Goal: Transaction & Acquisition: Book appointment/travel/reservation

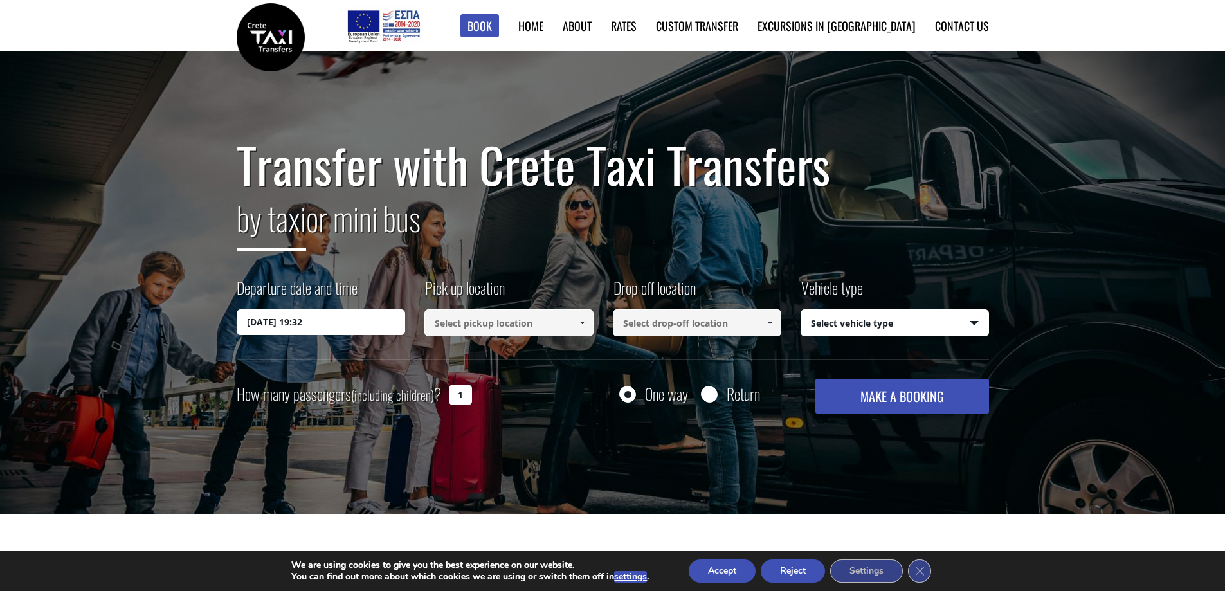
click at [355, 324] on input "[DATE] 19:32" at bounding box center [321, 322] width 169 height 26
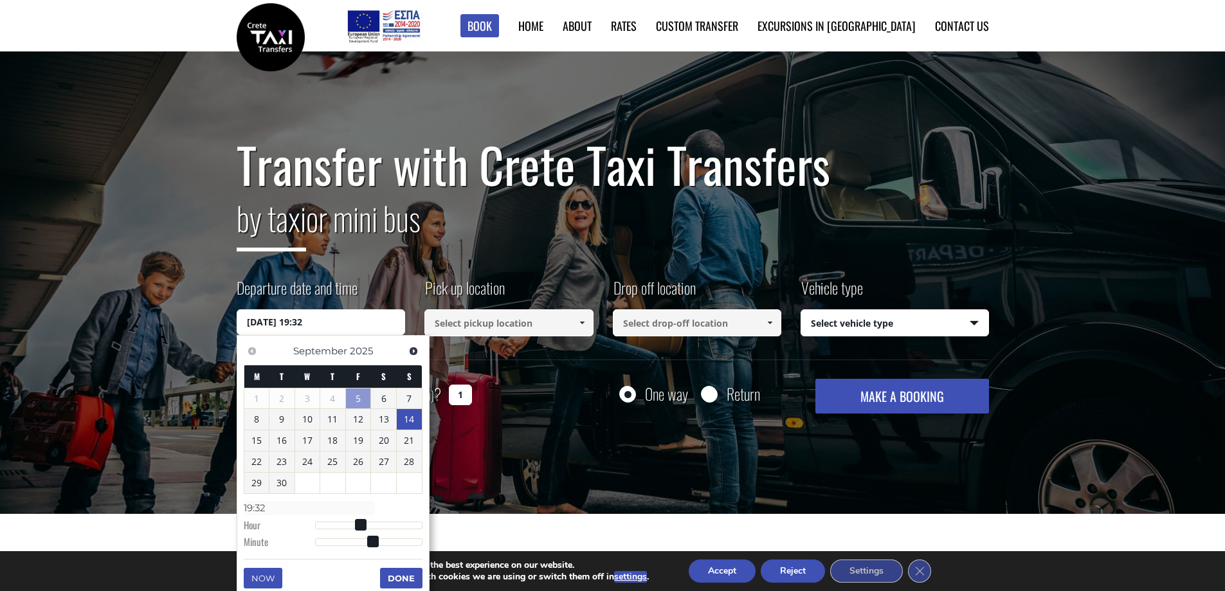
click at [406, 418] on link "14" at bounding box center [409, 419] width 25 height 21
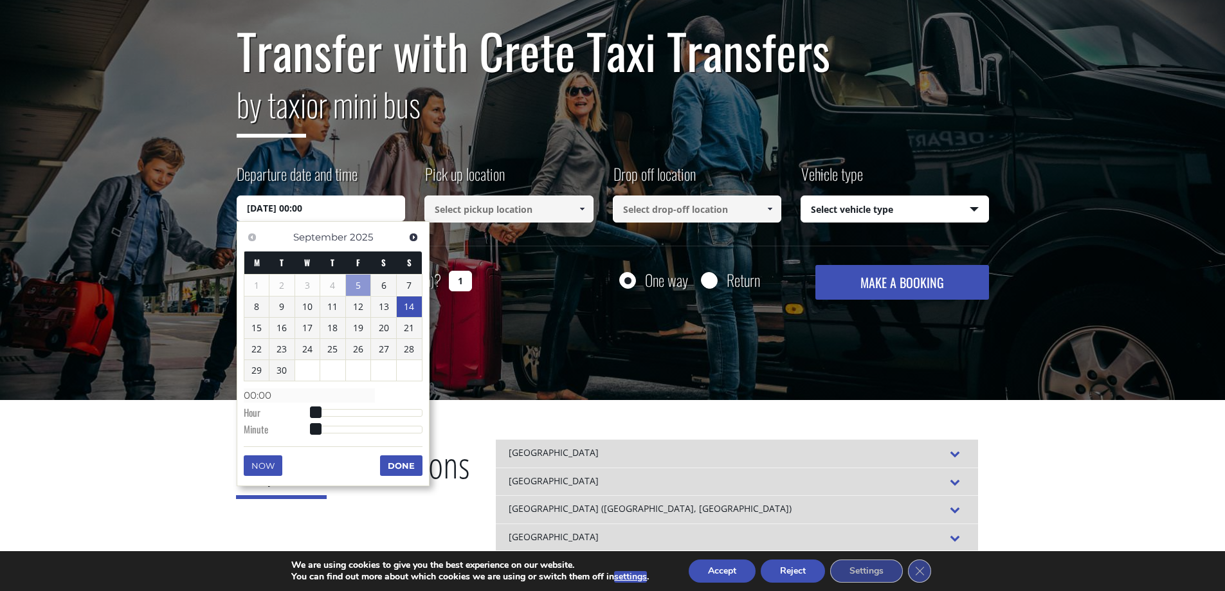
scroll to position [129, 0]
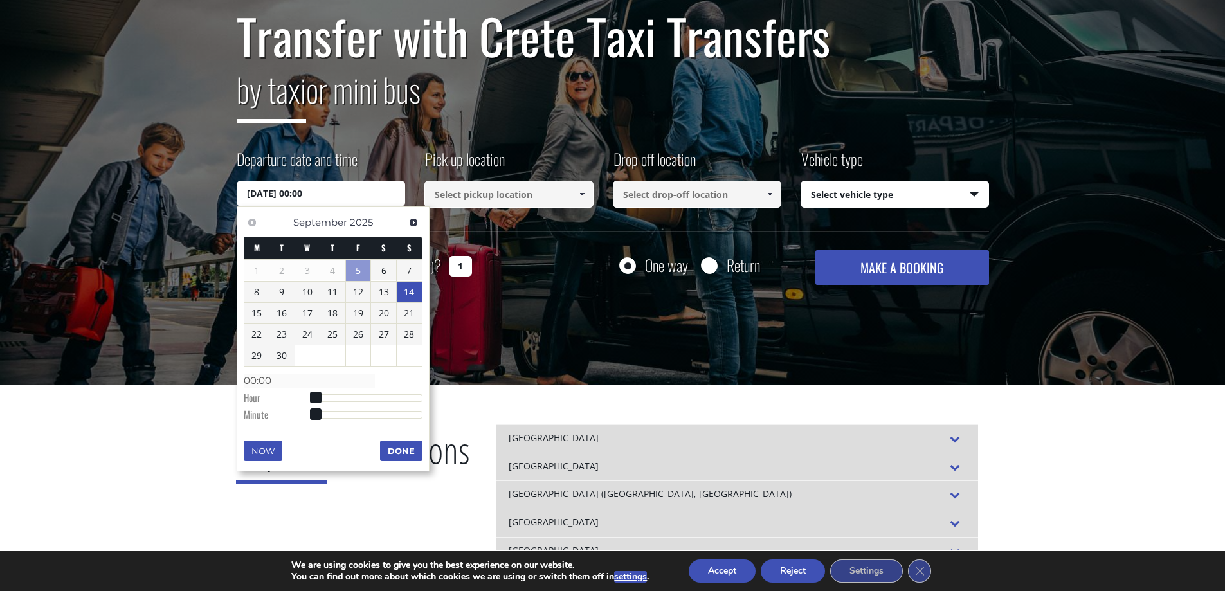
type input "[DATE] 01:00"
type input "01:00"
type input "[DATE] 02:00"
type input "02:00"
type input "[DATE] 03:00"
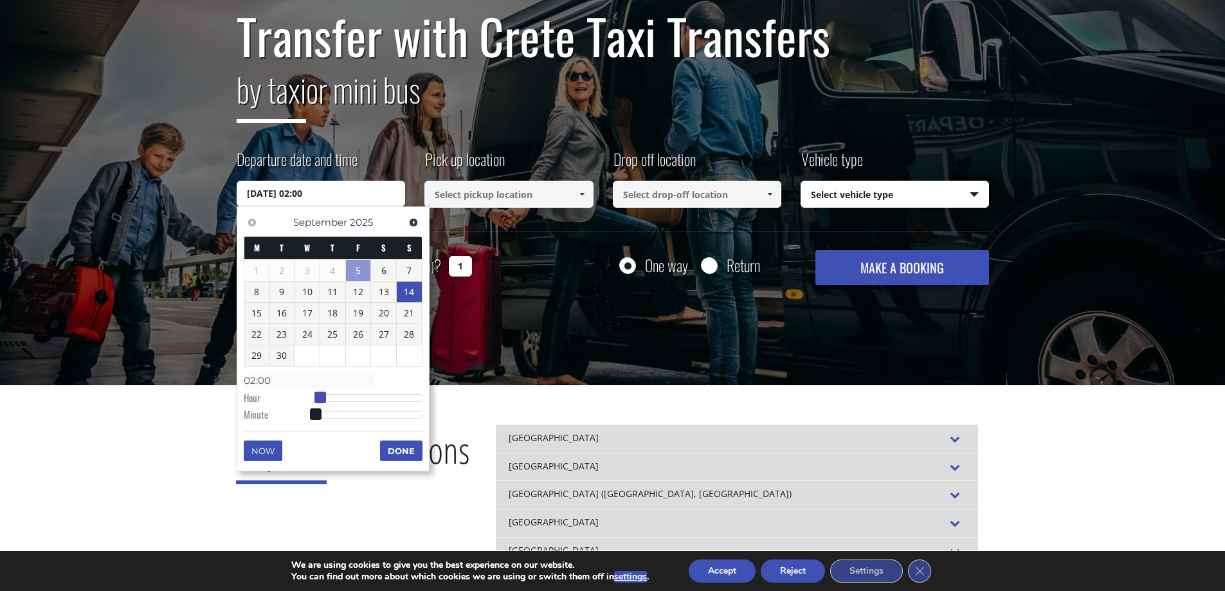
type input "03:00"
type input "[DATE] 04:00"
type input "04:00"
type input "[DATE] 05:00"
type input "05:00"
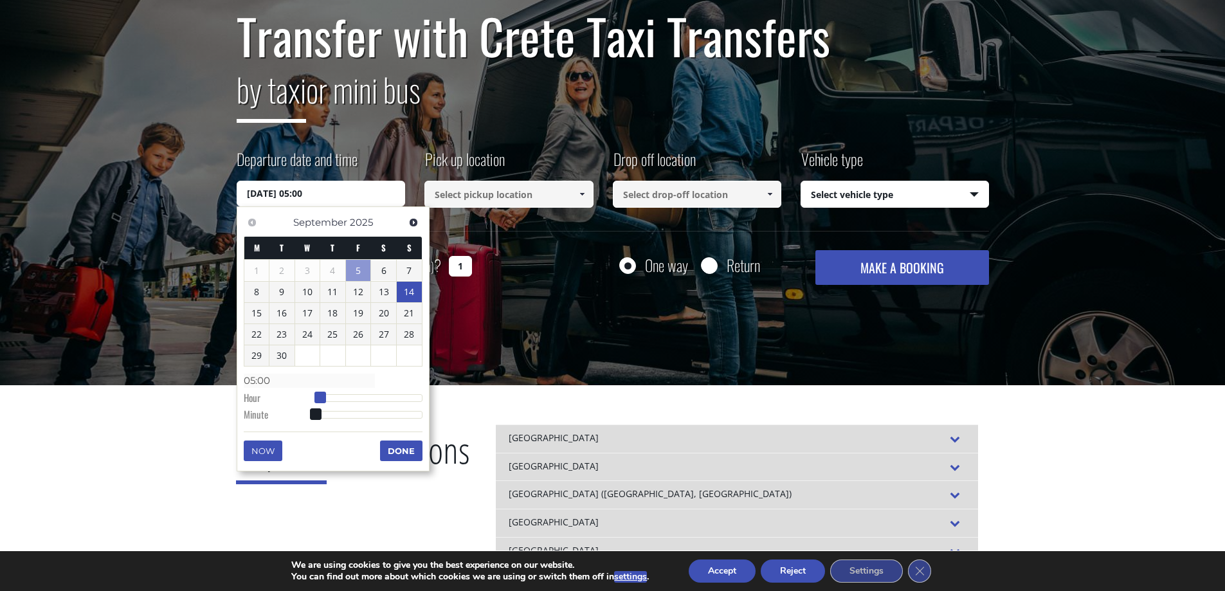
type input "[DATE] 06:00"
type input "06:00"
type input "[DATE] 07:00"
type input "07:00"
type input "[DATE] 08:00"
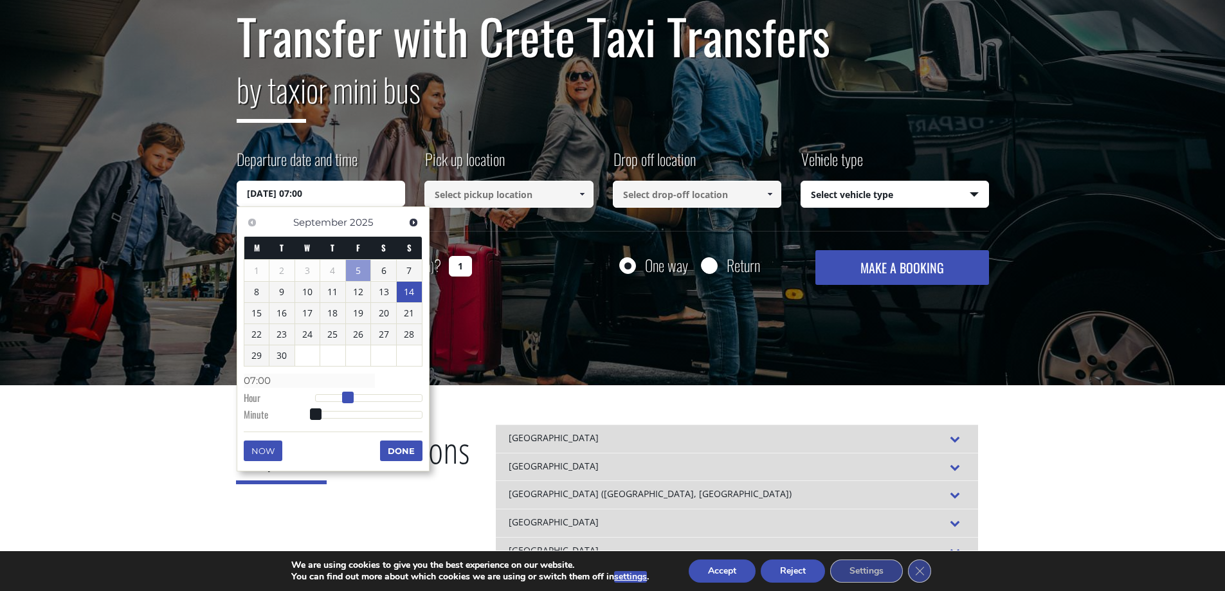
type input "08:00"
type input "[DATE] 09:00"
type input "09:00"
type input "[DATE] 10:00"
type input "10:00"
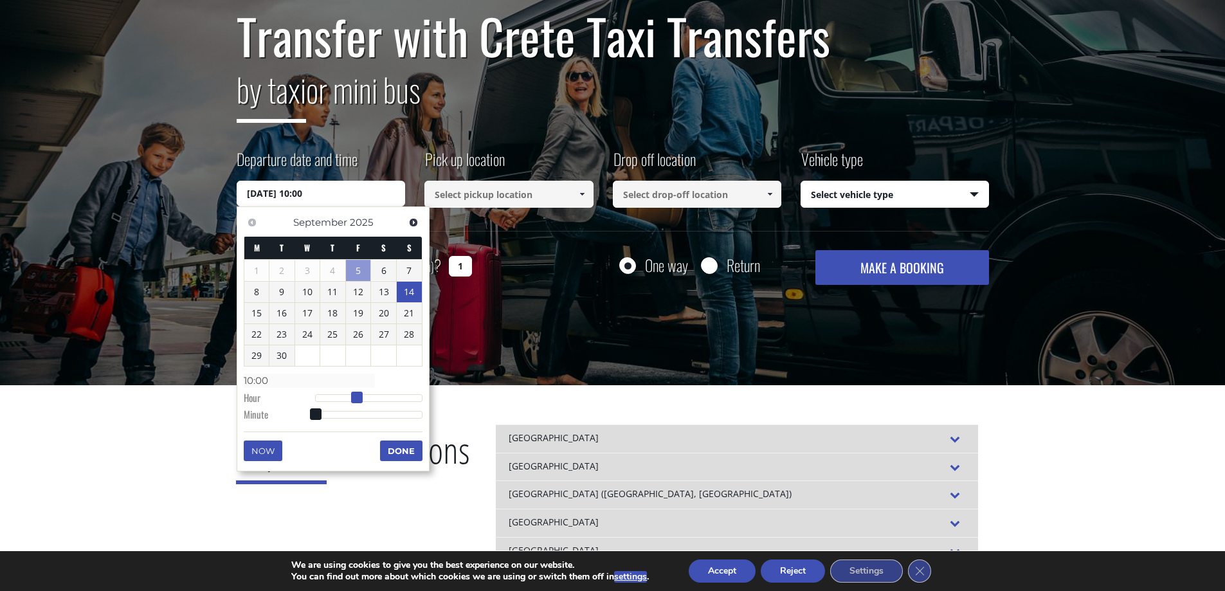
type input "[DATE] 11:00"
type input "11:00"
type input "[DATE] 12:00"
type input "12:00"
type input "[DATE] 13:00"
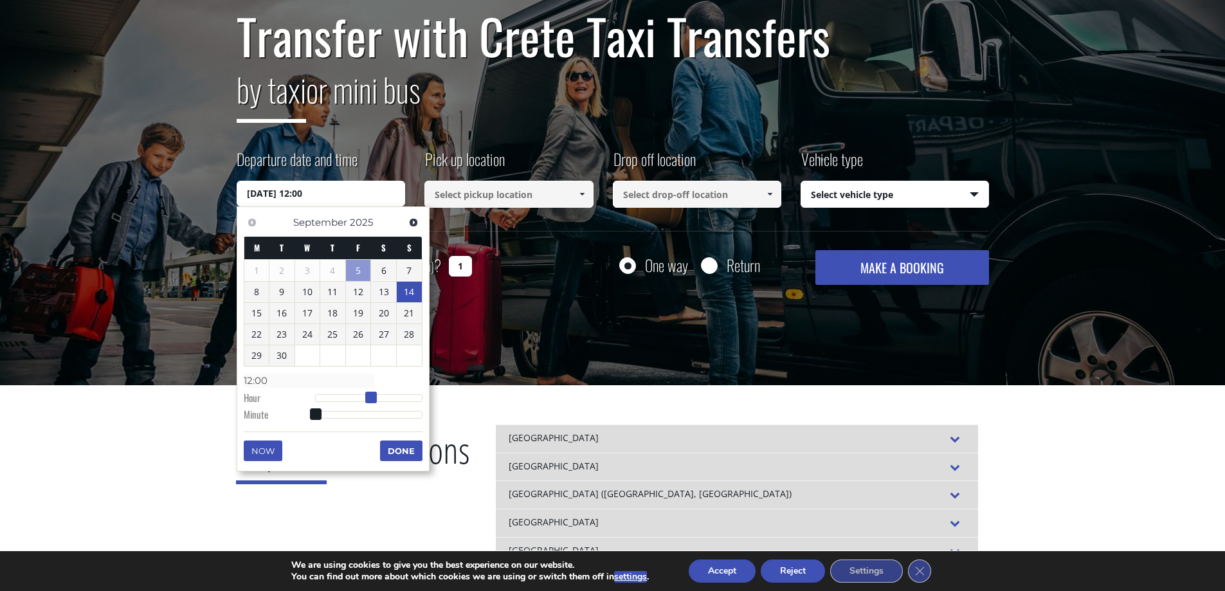
type input "13:00"
type input "[DATE] 12:00"
type input "12:00"
type input "[DATE] 11:00"
type input "11:00"
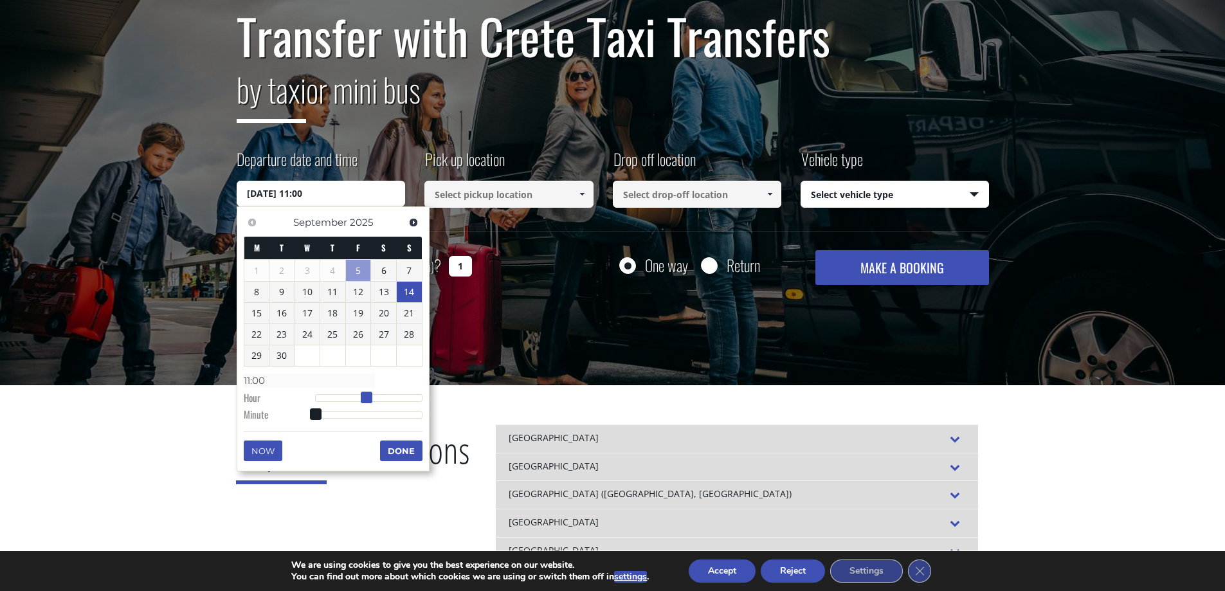
type input "[DATE] 10:00"
type input "10:00"
drag, startPoint x: 318, startPoint y: 397, endPoint x: 364, endPoint y: 399, distance: 45.7
click at [364, 399] on span at bounding box center [361, 397] width 12 height 12
type input "[DATE] 10:01"
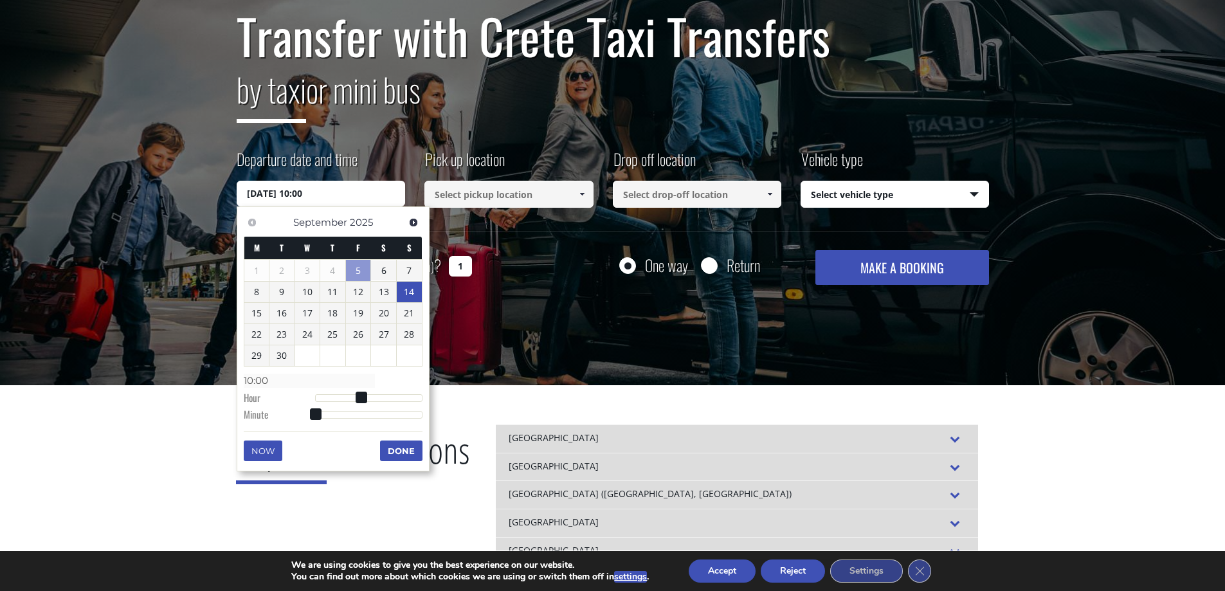
type input "10:01"
type input "[DATE] 10:02"
type input "10:02"
type input "[DATE] 10:03"
type input "10:03"
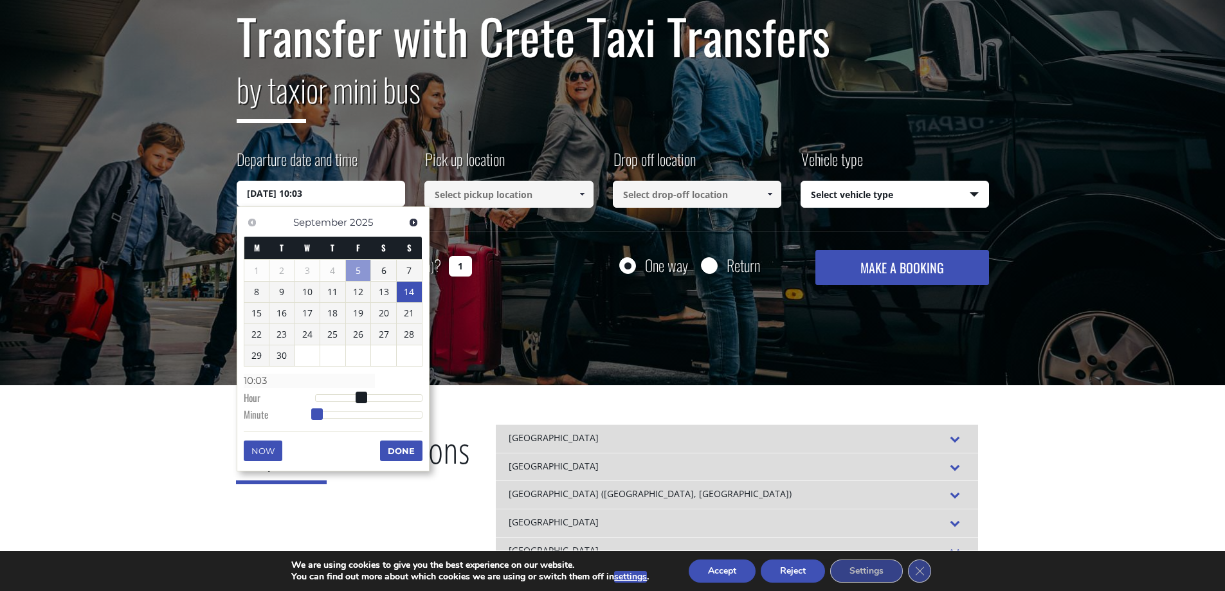
type input "[DATE] 10:04"
type input "10:04"
type input "[DATE] 10:06"
type input "10:06"
type input "[DATE] 10:09"
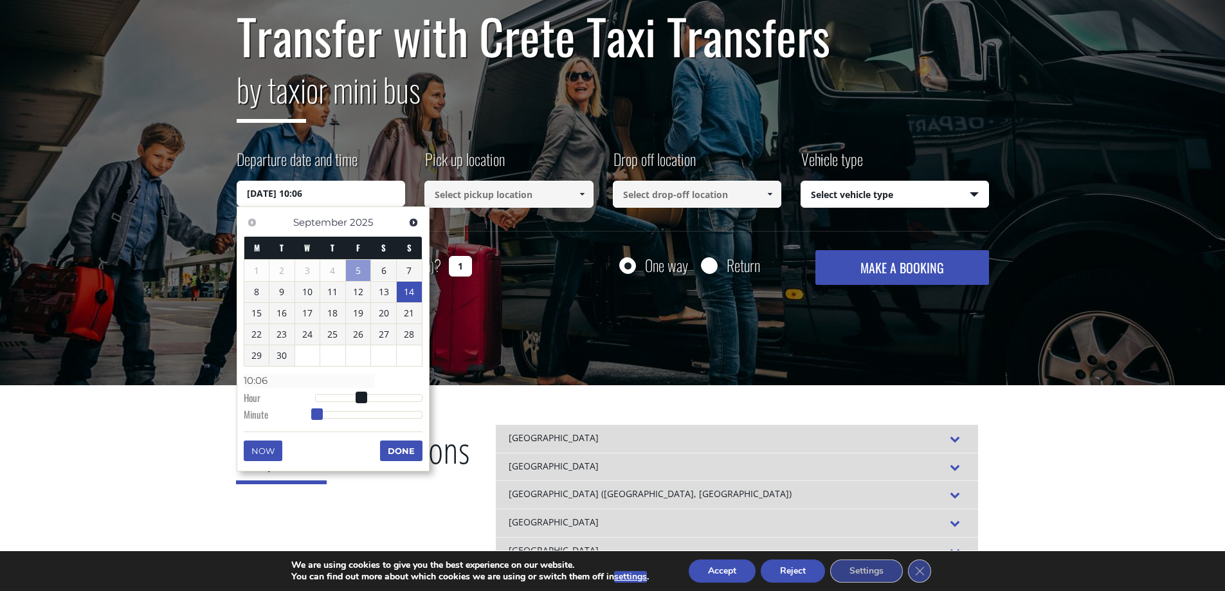
type input "10:09"
type input "[DATE] 10:11"
type input "10:11"
type input "[DATE] 10:13"
type input "10:13"
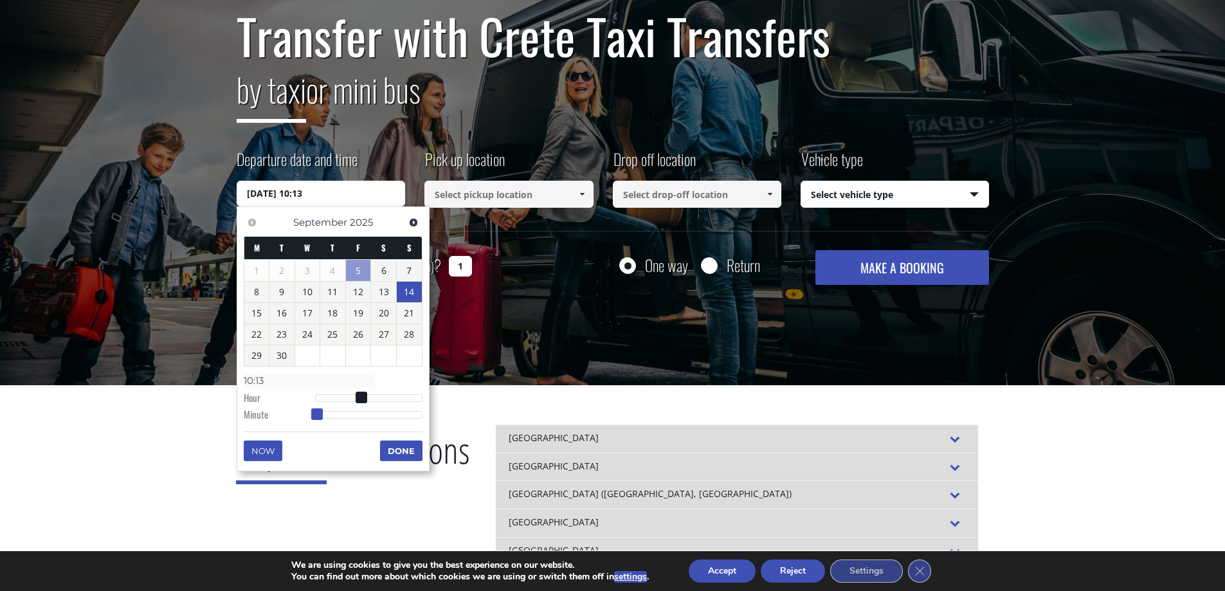
type input "[DATE] 10:16"
type input "10:16"
type input "[DATE] 10:18"
type input "10:18"
type input "[DATE] 10:21"
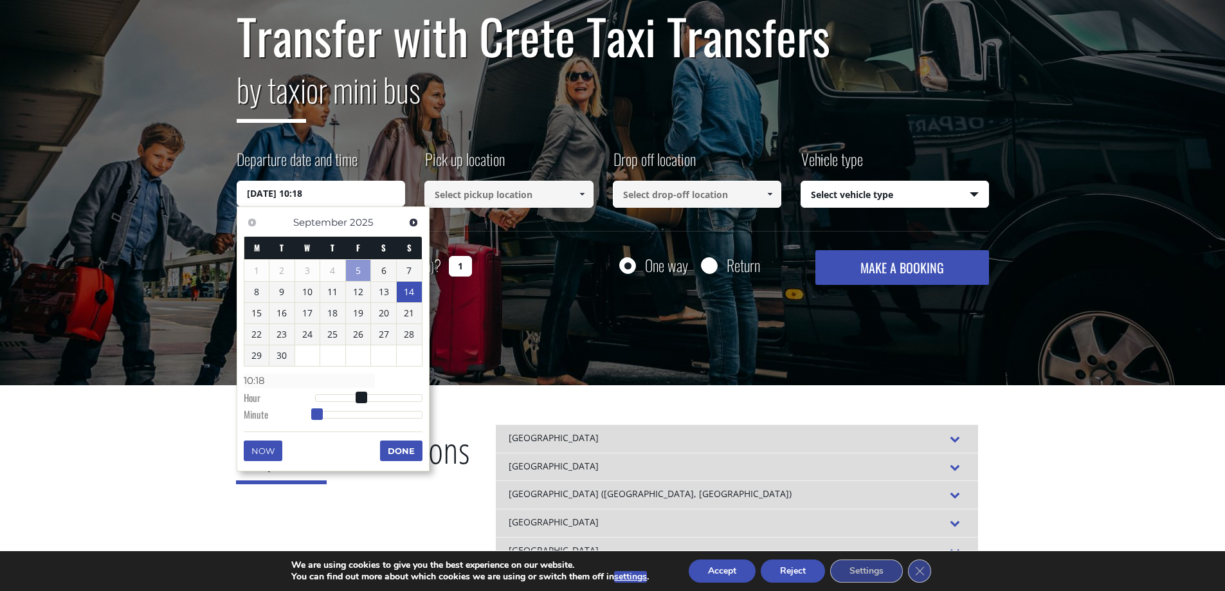
type input "10:21"
type input "[DATE] 10:23"
type input "10:23"
type input "[DATE] 10:24"
type input "10:24"
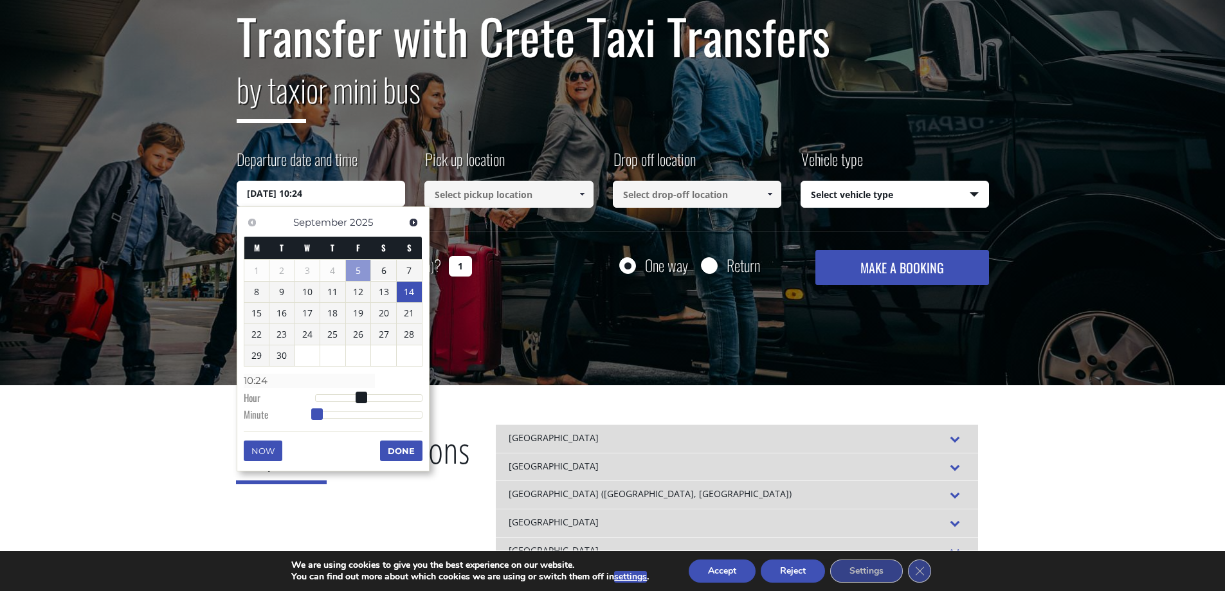
type input "[DATE] 10:26"
type input "10:26"
type input "[DATE] 10:28"
type input "10:28"
type input "[DATE] 10:29"
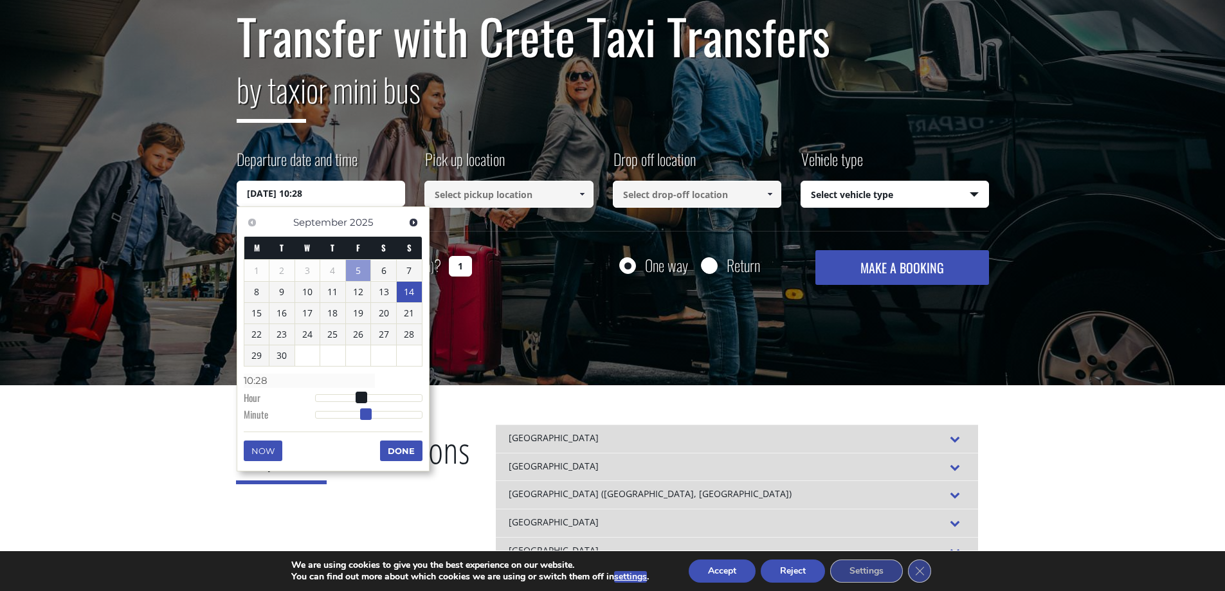
type input "10:29"
type input "[DATE] 10:30"
type input "10:30"
type input "[DATE] 10:31"
type input "10:31"
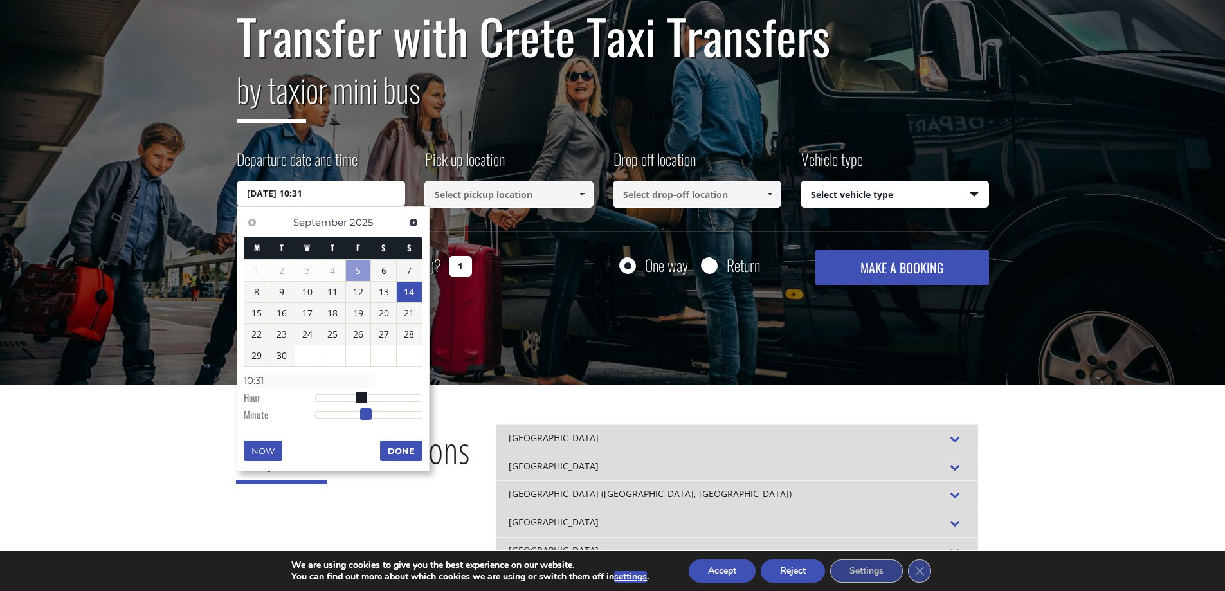
type input "[DATE] 10:32"
type input "10:32"
type input "[DATE] 10:33"
type input "10:33"
type input "[DATE] 10:34"
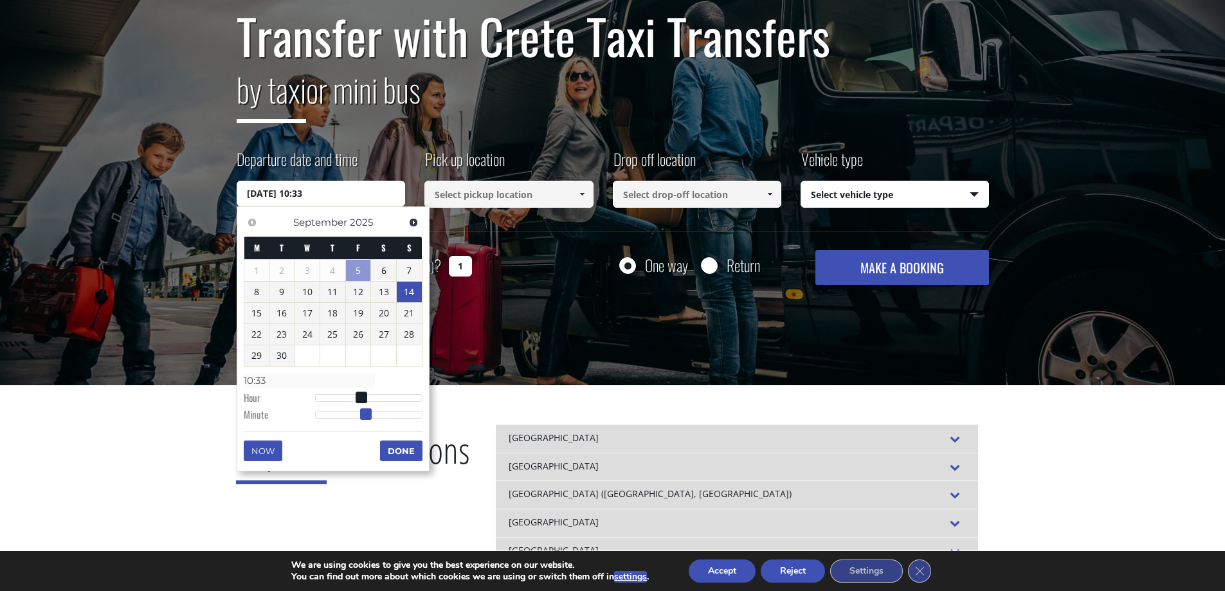
type input "10:34"
type input "[DATE] 10:35"
type input "10:35"
type input "[DATE] 10:36"
type input "10:36"
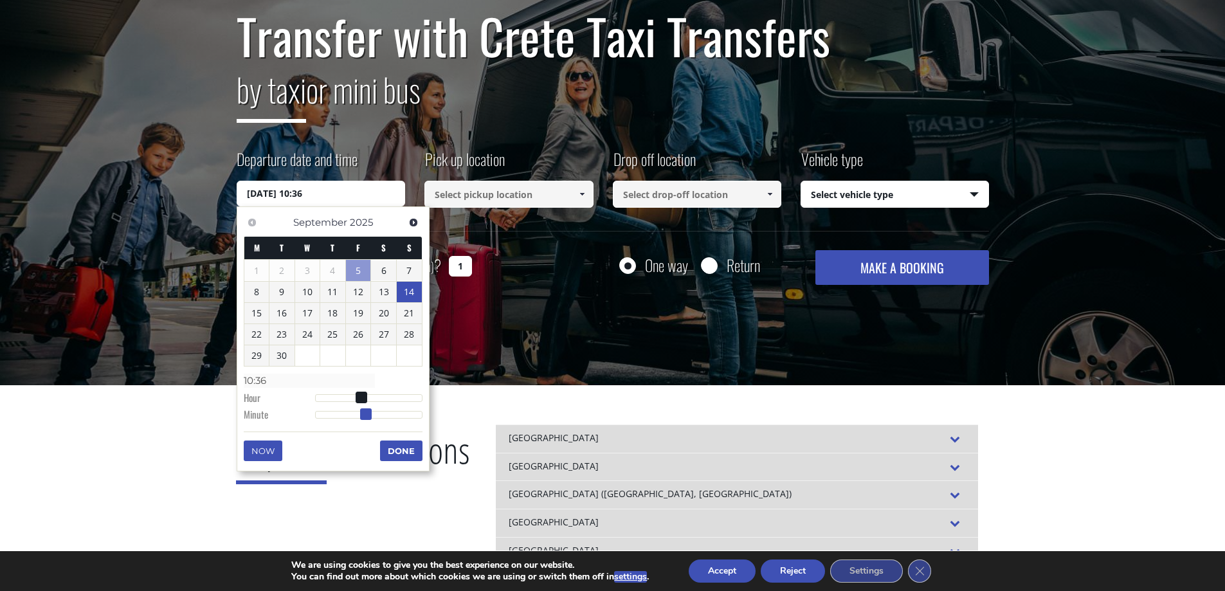
type input "[DATE] 10:37"
type input "10:37"
type input "[DATE] 10:39"
type input "10:39"
type input "[DATE] 10:40"
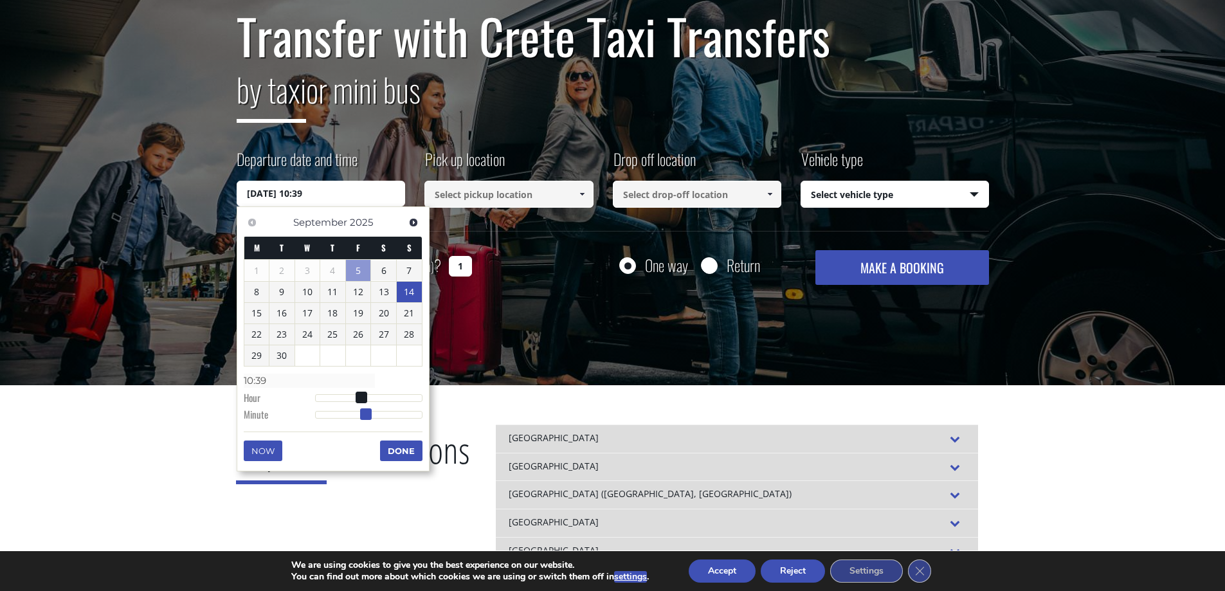
type input "10:40"
type input "[DATE] 10:41"
type input "10:41"
type input "[DATE] 10:42"
type input "10:42"
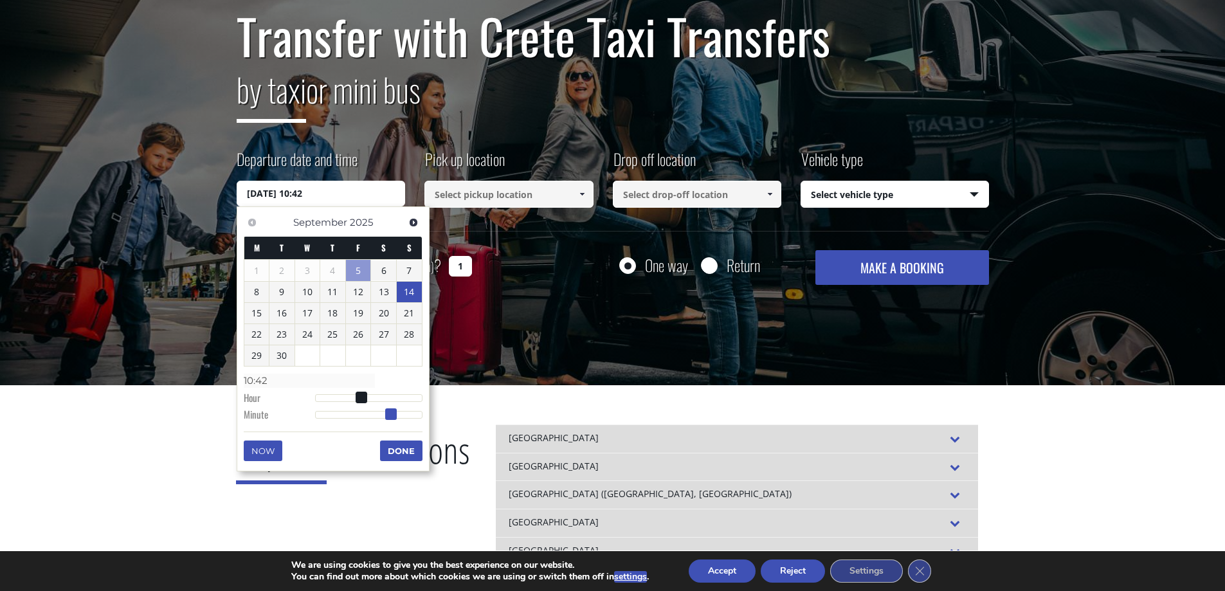
type input "[DATE] 10:44"
type input "10:44"
type input "[DATE] 10:45"
type input "10:45"
type input "[DATE] 10:48"
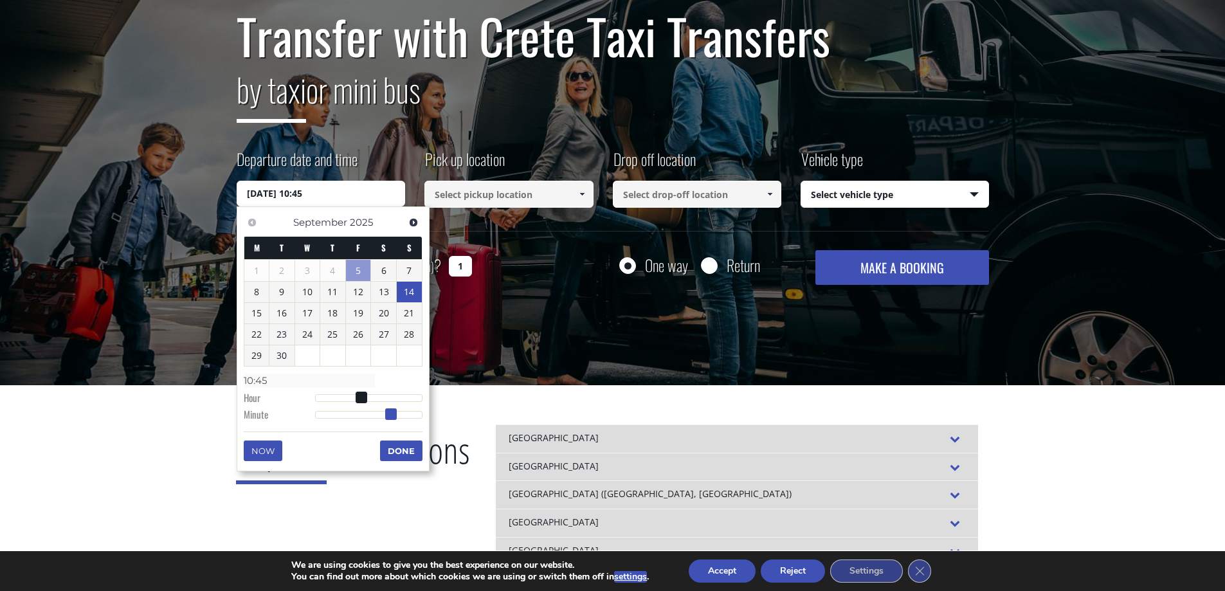
type input "10:48"
type input "[DATE] 10:51"
type input "10:51"
type input "[DATE] 10:53"
type input "10:53"
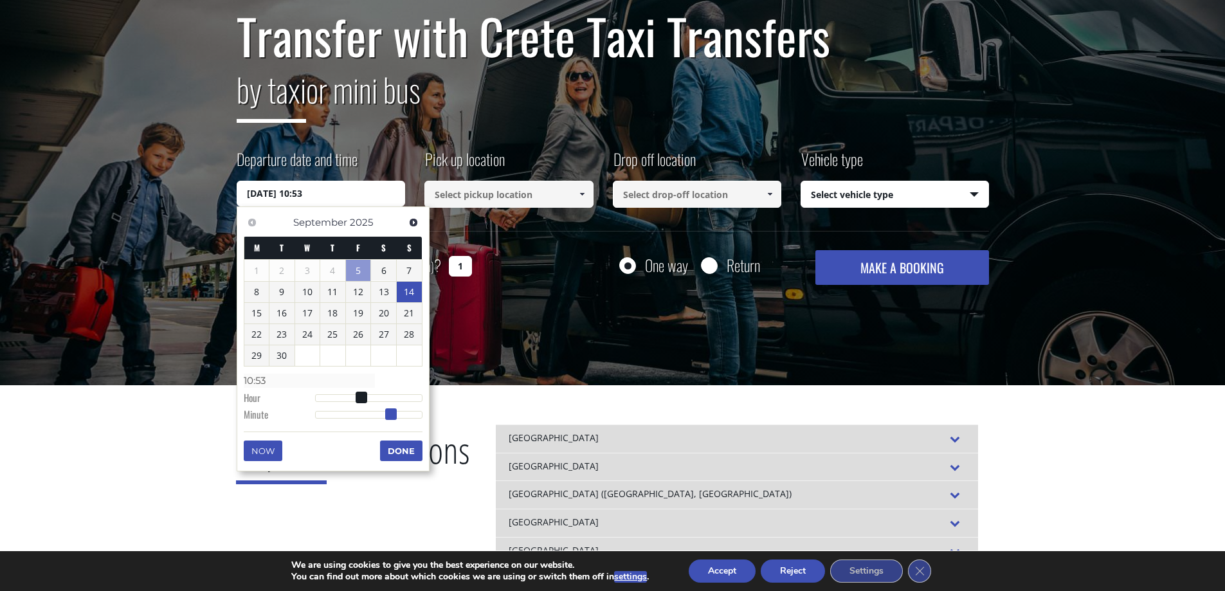
type input "[DATE] 10:54"
type input "10:54"
type input "[DATE] 10:55"
type input "10:55"
type input "[DATE] 10:56"
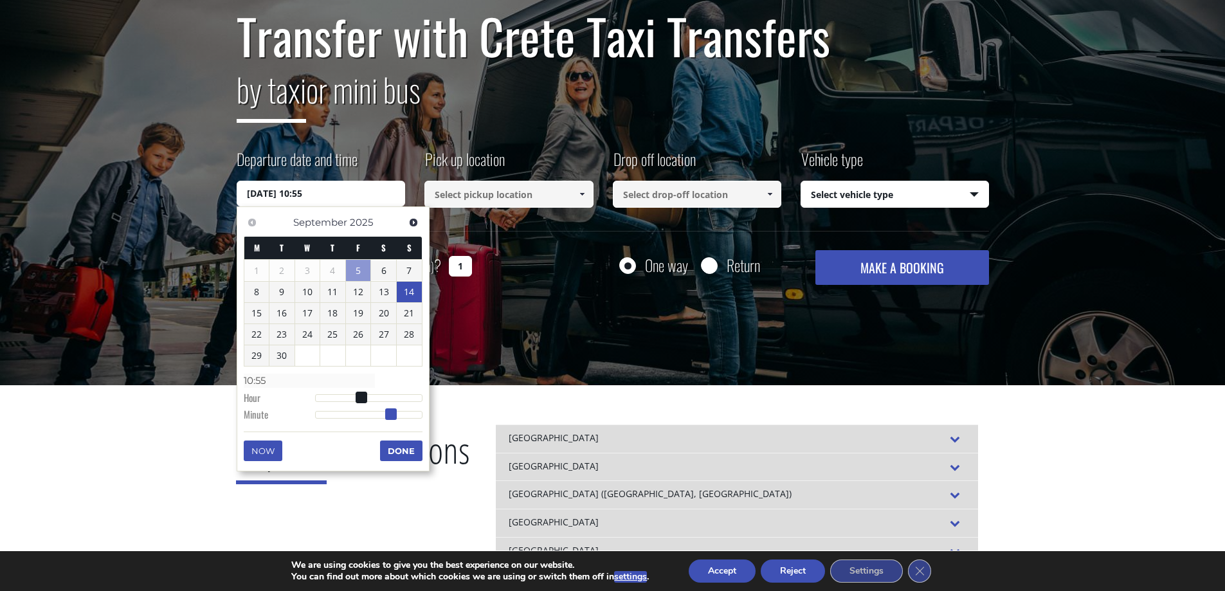
type input "10:56"
type input "[DATE] 10:55"
type input "10:55"
type input "[DATE] 10:54"
type input "10:54"
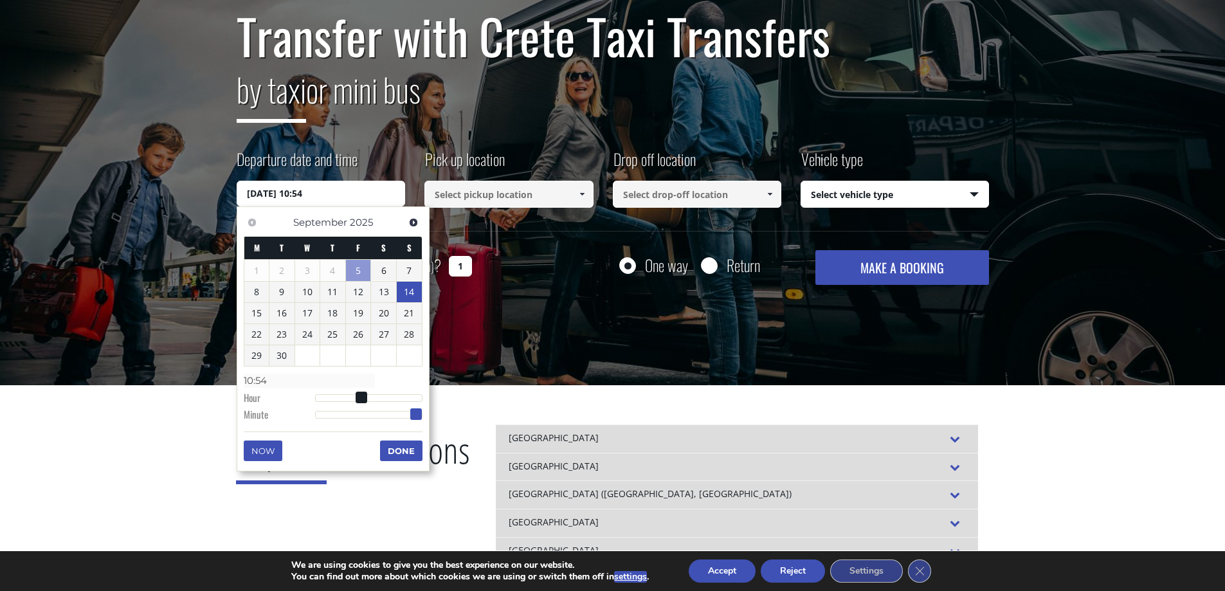
type input "[DATE] 10:53"
type input "10:53"
type input "[DATE] 10:52"
type input "10:52"
type input "[DATE] 10:51"
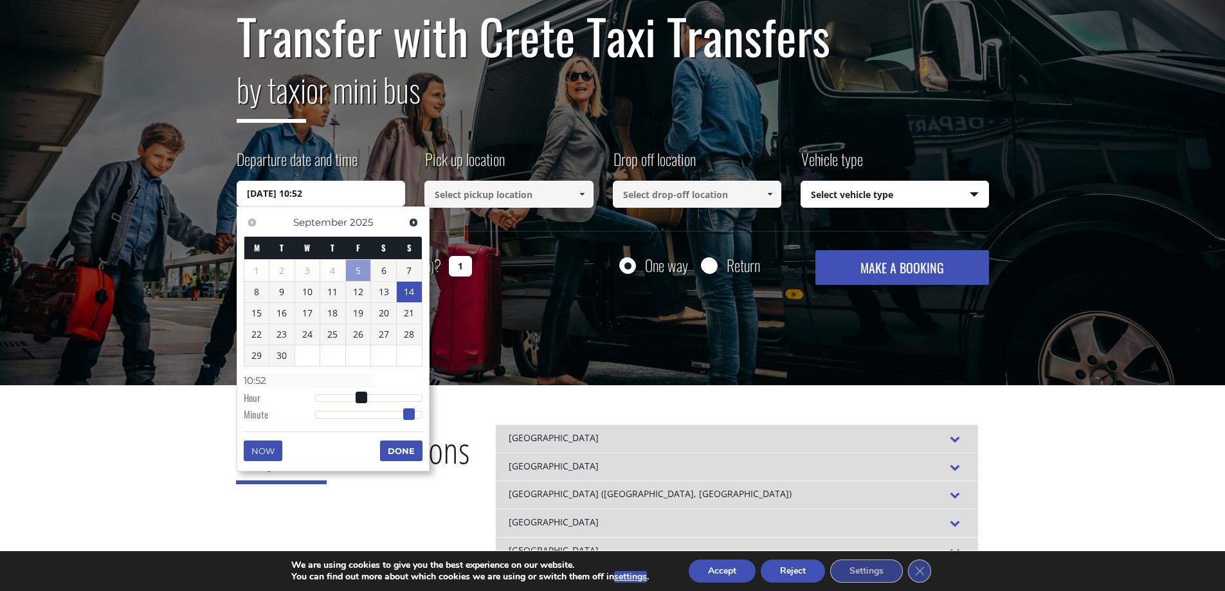
type input "10:51"
type input "[DATE] 10:50"
type input "10:50"
type input "[DATE] 10:49"
type input "10:49"
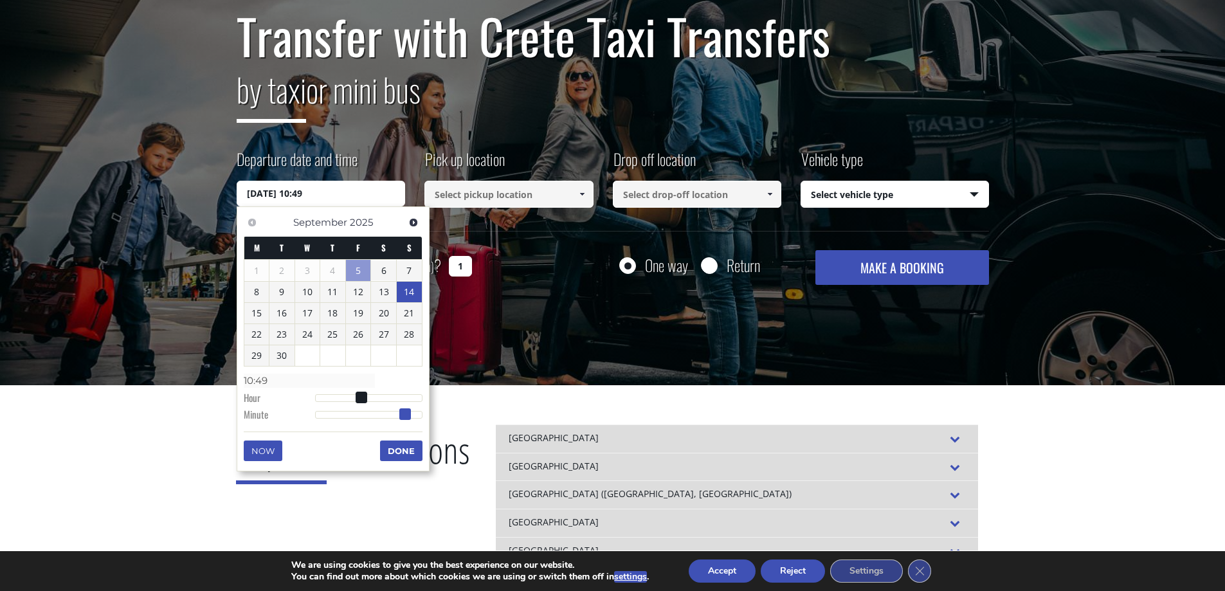
type input "[DATE] 10:48"
type input "10:48"
type input "[DATE] 10:47"
type input "10:47"
type input "[DATE] 10:46"
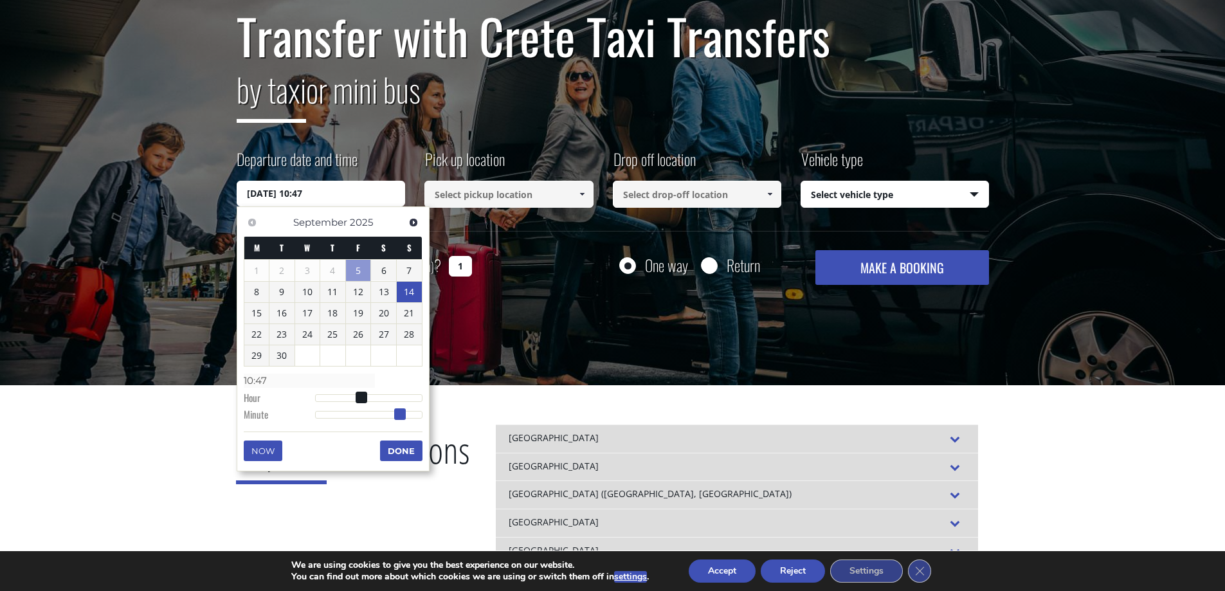
type input "10:46"
type input "[DATE] 10:45"
type input "10:45"
type input "[DATE] 10:44"
type input "10:44"
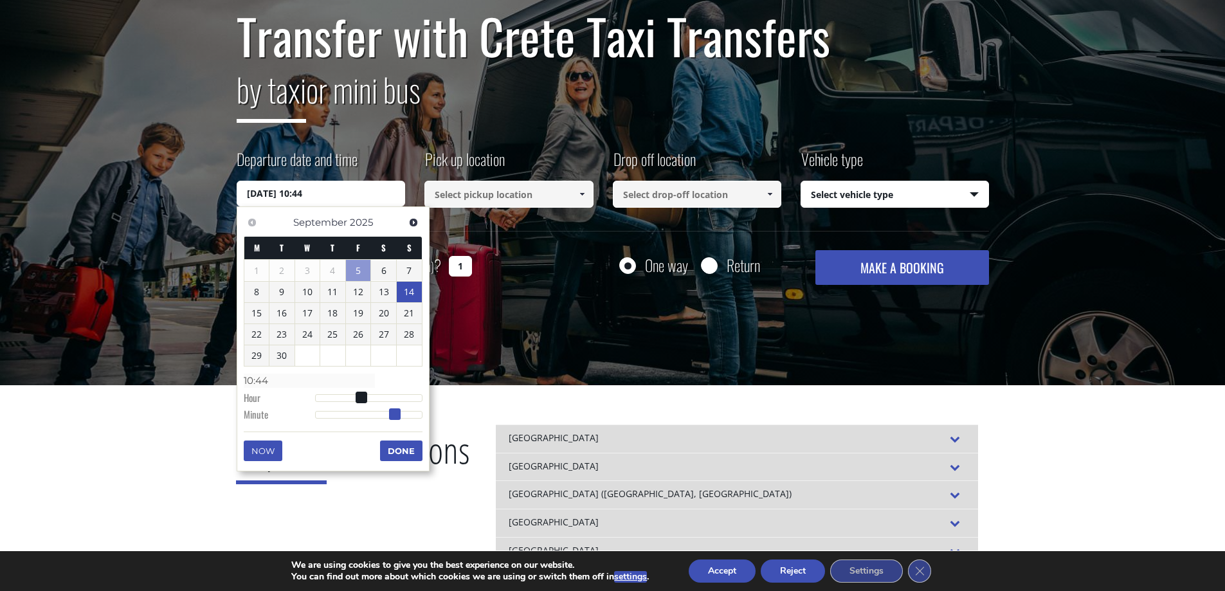
type input "[DATE] 10:43"
type input "10:43"
type input "[DATE] 10:42"
type input "10:42"
type input "[DATE] 10:41"
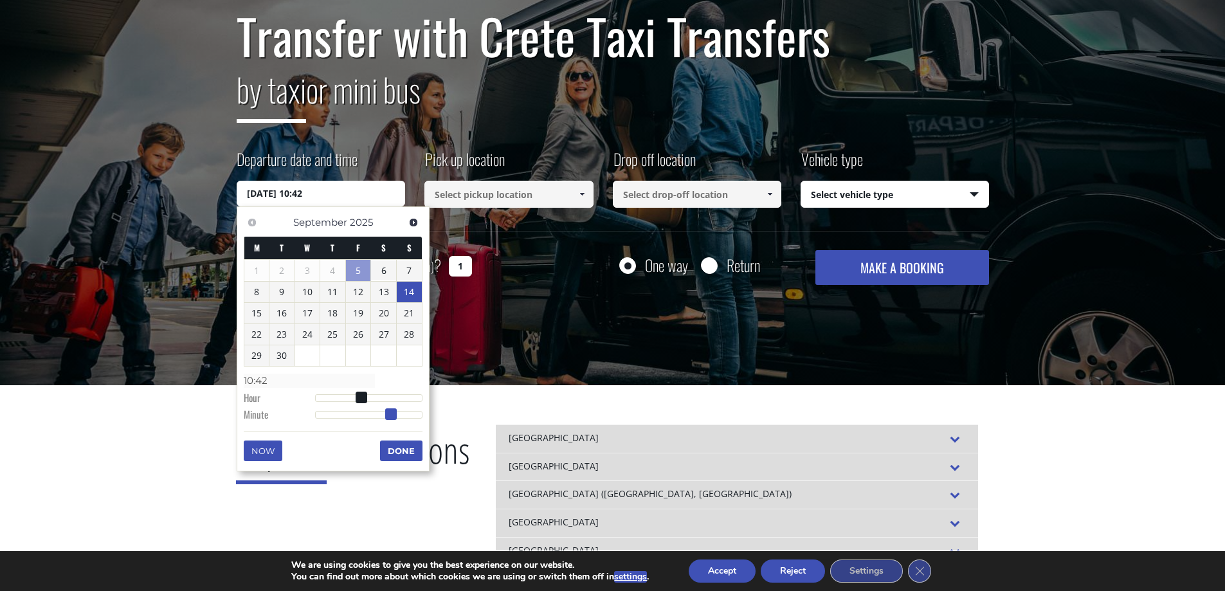
type input "10:41"
type input "[DATE] 10:40"
type input "10:40"
drag, startPoint x: 317, startPoint y: 413, endPoint x: 388, endPoint y: 417, distance: 71.5
click at [388, 417] on span at bounding box center [387, 414] width 12 height 12
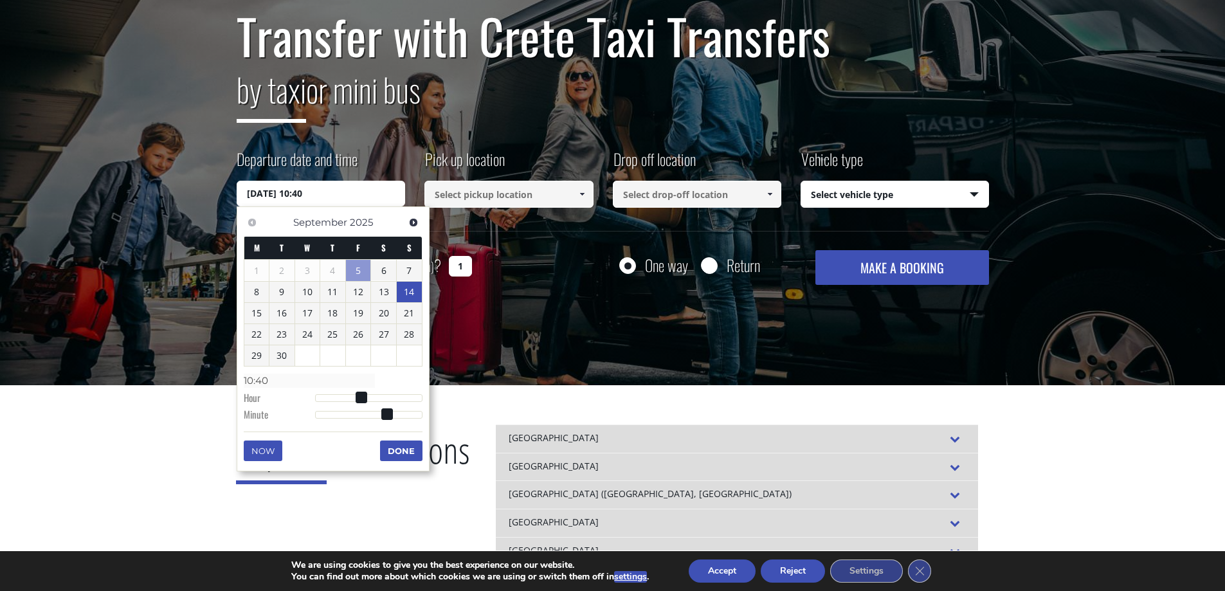
click at [399, 450] on button "Done" at bounding box center [401, 450] width 42 height 21
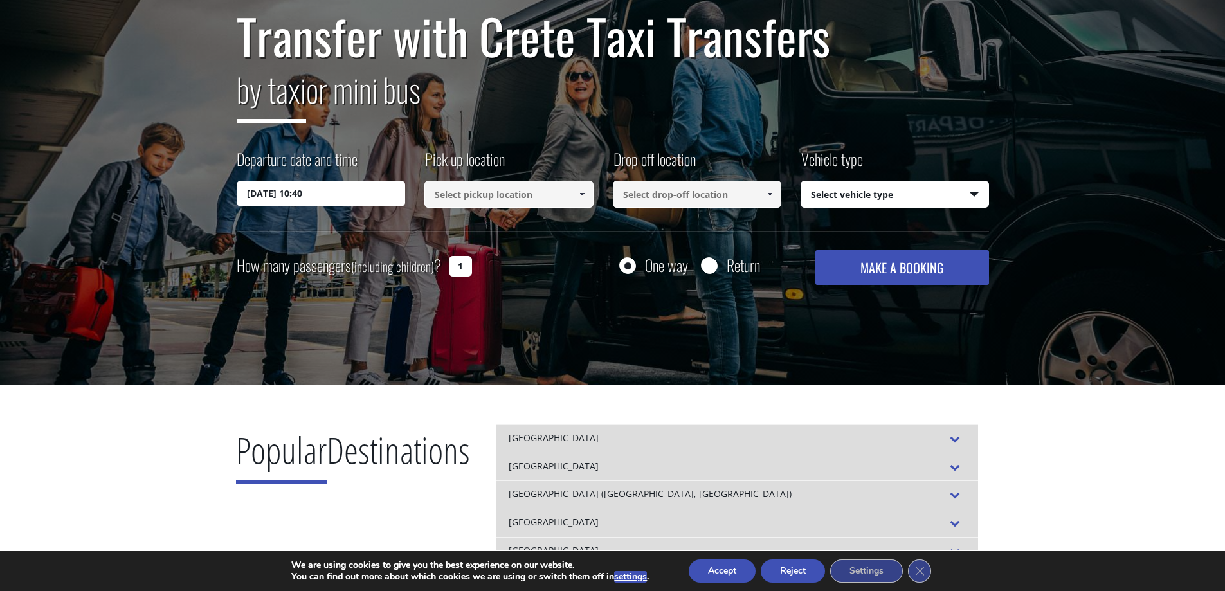
click at [512, 195] on input at bounding box center [508, 194] width 169 height 27
click at [549, 197] on input at bounding box center [508, 194] width 169 height 27
click at [589, 193] on link at bounding box center [581, 194] width 21 height 27
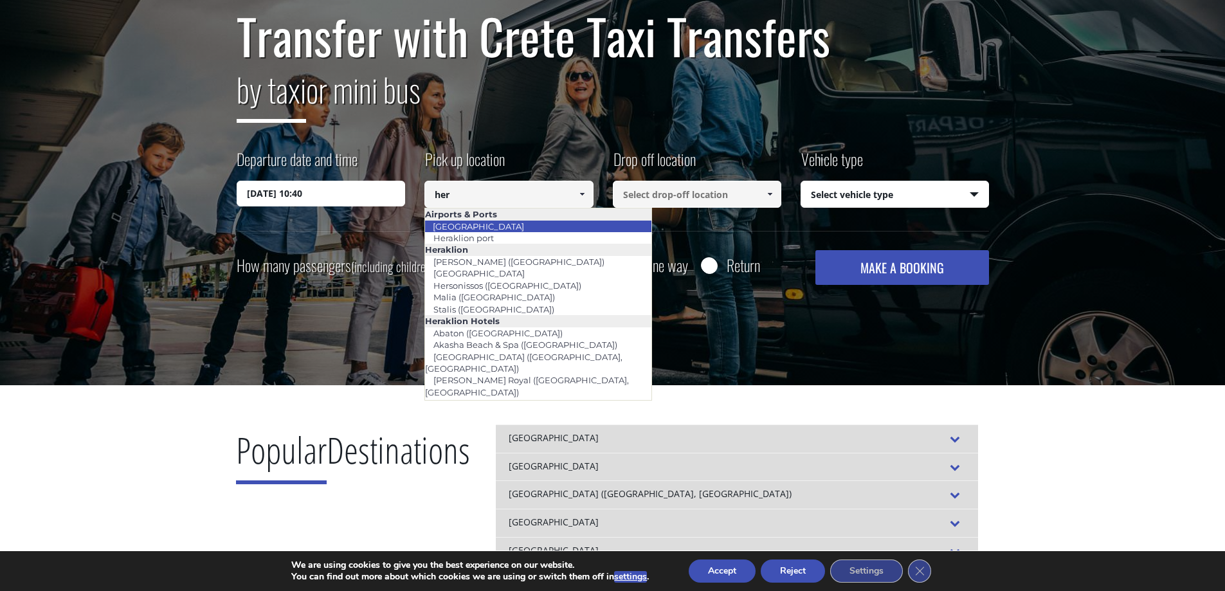
click at [517, 226] on li "[GEOGRAPHIC_DATA]" at bounding box center [538, 226] width 226 height 12
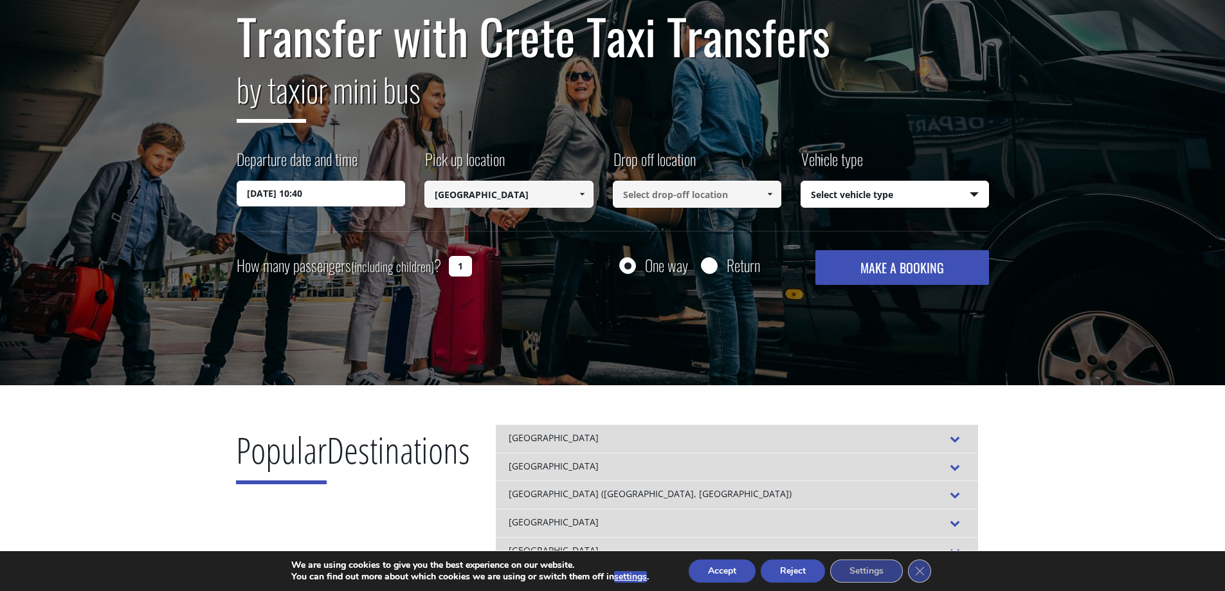
type input "[GEOGRAPHIC_DATA]"
click at [669, 193] on input at bounding box center [697, 194] width 169 height 27
click at [766, 193] on span at bounding box center [769, 194] width 10 height 10
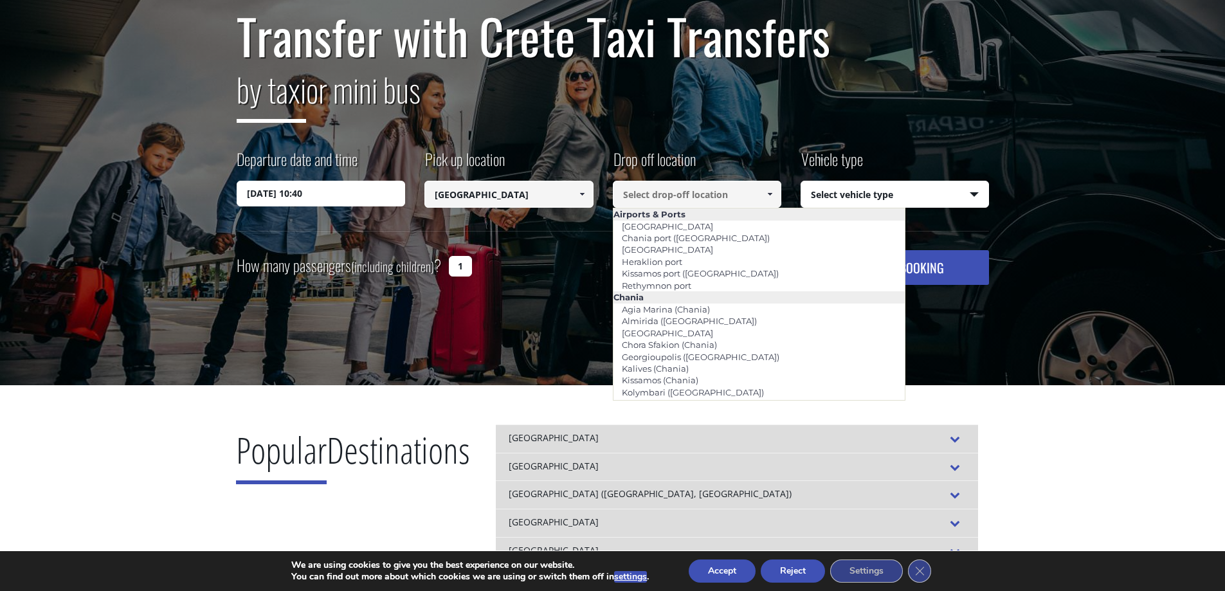
click at [725, 190] on input at bounding box center [697, 194] width 169 height 27
paste input "[GEOGRAPHIC_DATA]"
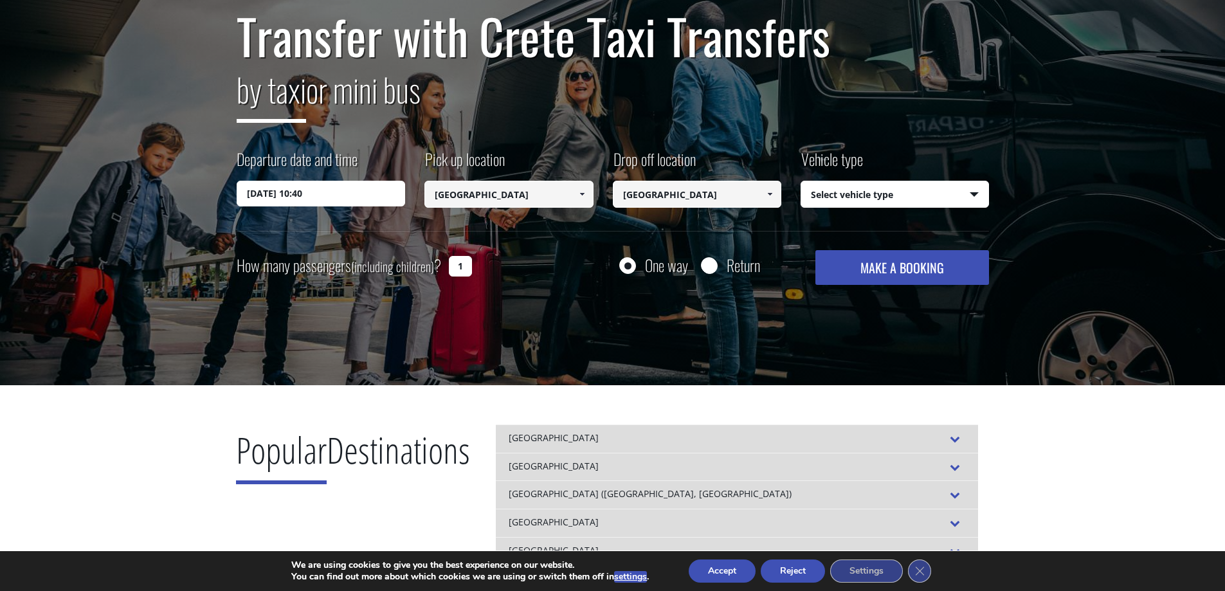
drag, startPoint x: 733, startPoint y: 192, endPoint x: 507, endPoint y: 195, distance: 225.7
click at [507, 195] on div "Departure date and time [DATE] 10:40 Pick up location Select pickup location Se…" at bounding box center [613, 189] width 752 height 83
paste input "[PERSON_NAME] 62, Rethymno 741 33, [GEOGRAPHIC_DATA]"
type input "Sofokli Venizelou 62"
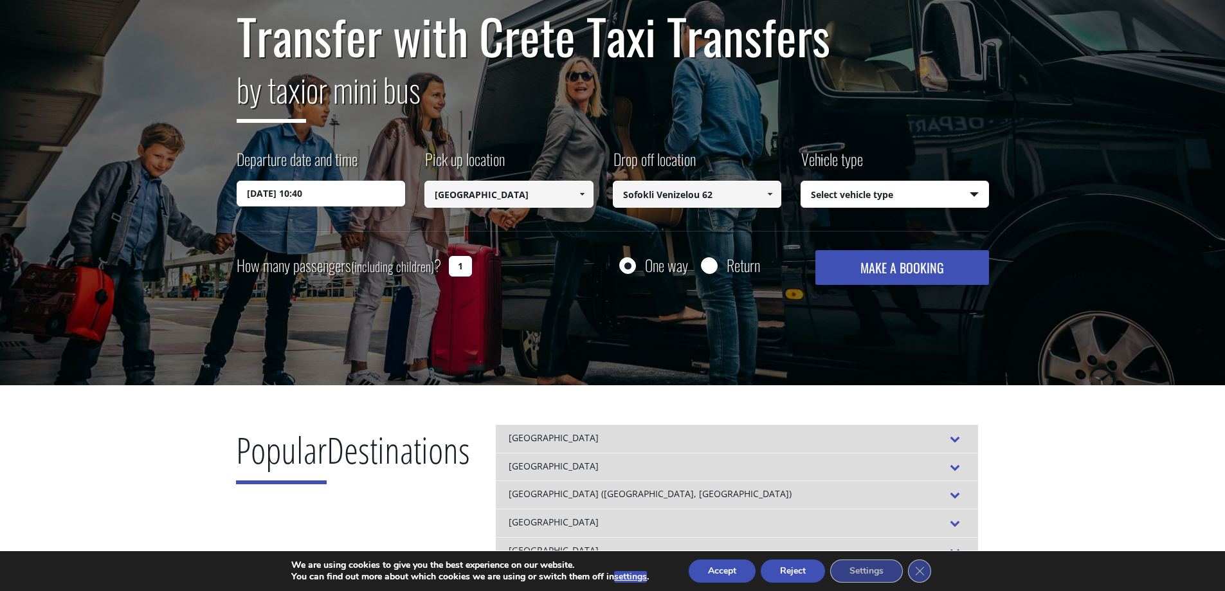
drag, startPoint x: 719, startPoint y: 196, endPoint x: 557, endPoint y: 185, distance: 161.7
click at [557, 185] on div "Departure date and time [DATE] 10:40 Pick up location Select pickup location Se…" at bounding box center [613, 189] width 752 height 83
click at [749, 191] on input at bounding box center [697, 194] width 169 height 27
click at [765, 192] on span at bounding box center [769, 194] width 10 height 10
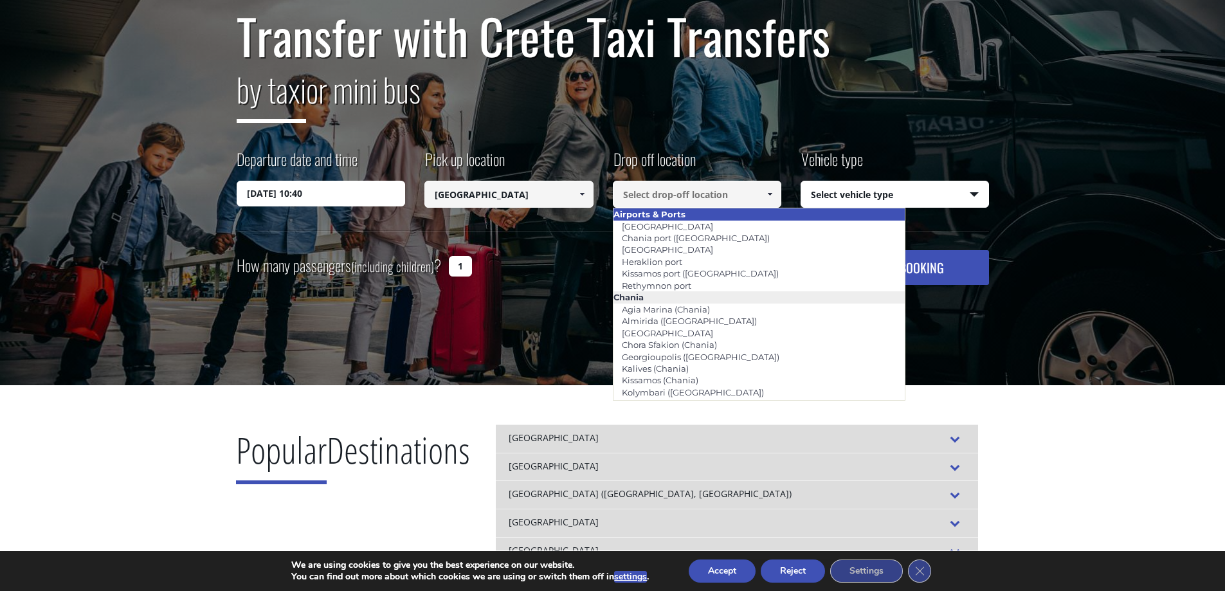
paste input "[PERSON_NAME] 62, Rethymno 741 33, [GEOGRAPHIC_DATA]"
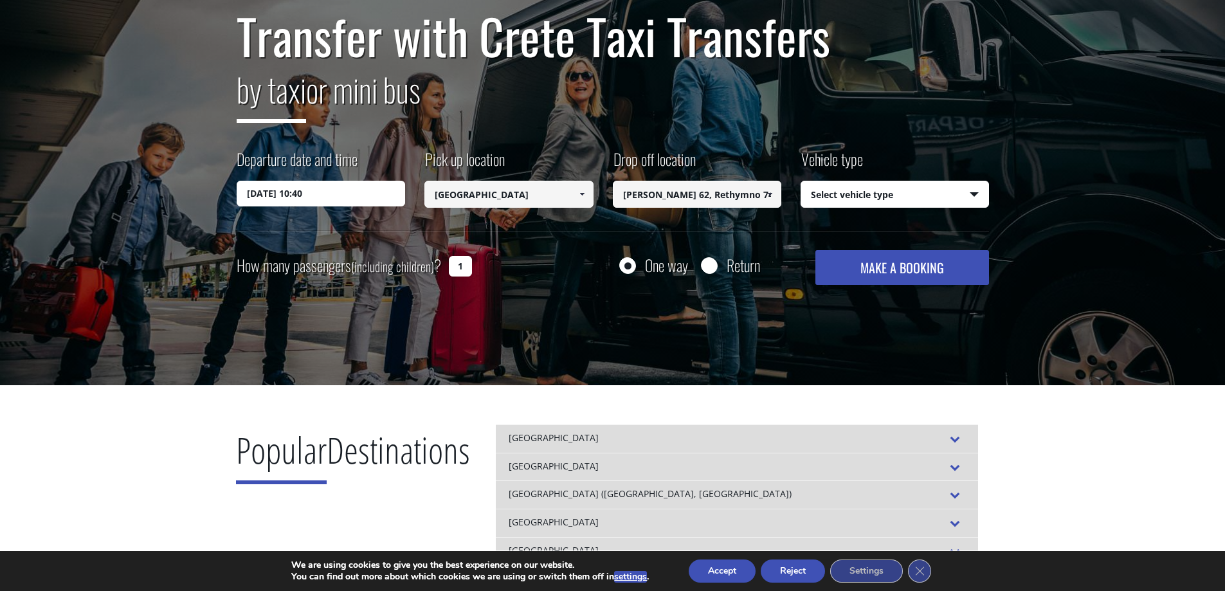
drag, startPoint x: 696, startPoint y: 193, endPoint x: 570, endPoint y: 195, distance: 126.6
click at [502, 192] on div "Departure date and time [DATE] 10:40 Pick up location Select pickup location Se…" at bounding box center [613, 189] width 752 height 83
click at [699, 197] on input "[PERSON_NAME] 62, Rethymno 741 33, [GEOGRAPHIC_DATA]" at bounding box center [697, 194] width 169 height 27
drag, startPoint x: 715, startPoint y: 193, endPoint x: 554, endPoint y: 190, distance: 160.7
click at [554, 190] on div "Departure date and time [DATE] 10:40 Pick up location Select pickup location Se…" at bounding box center [613, 189] width 752 height 83
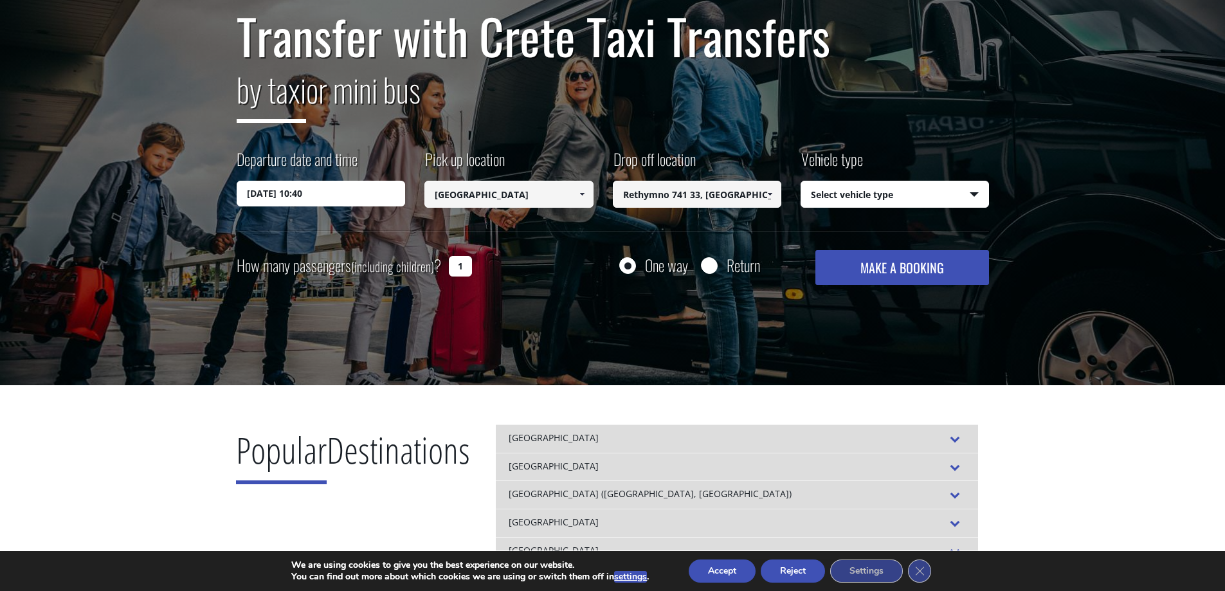
drag, startPoint x: 706, startPoint y: 193, endPoint x: 885, endPoint y: 197, distance: 179.4
click at [885, 198] on div "Departure date and time [DATE] 10:40 Pick up location Select pickup location Se…" at bounding box center [613, 189] width 752 height 83
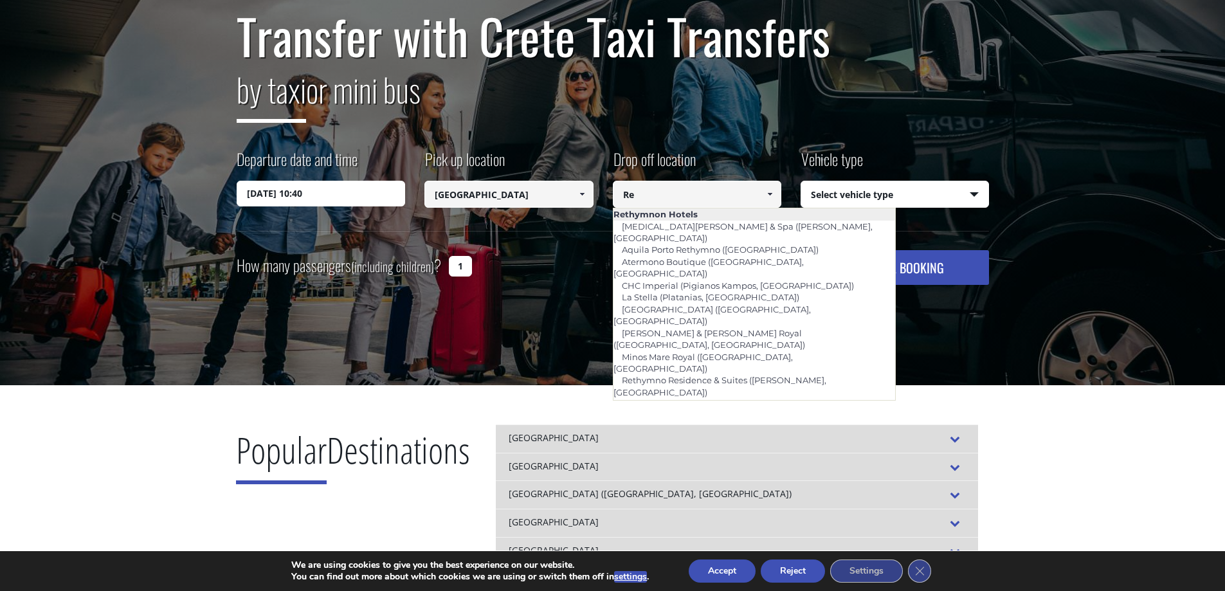
type input "R"
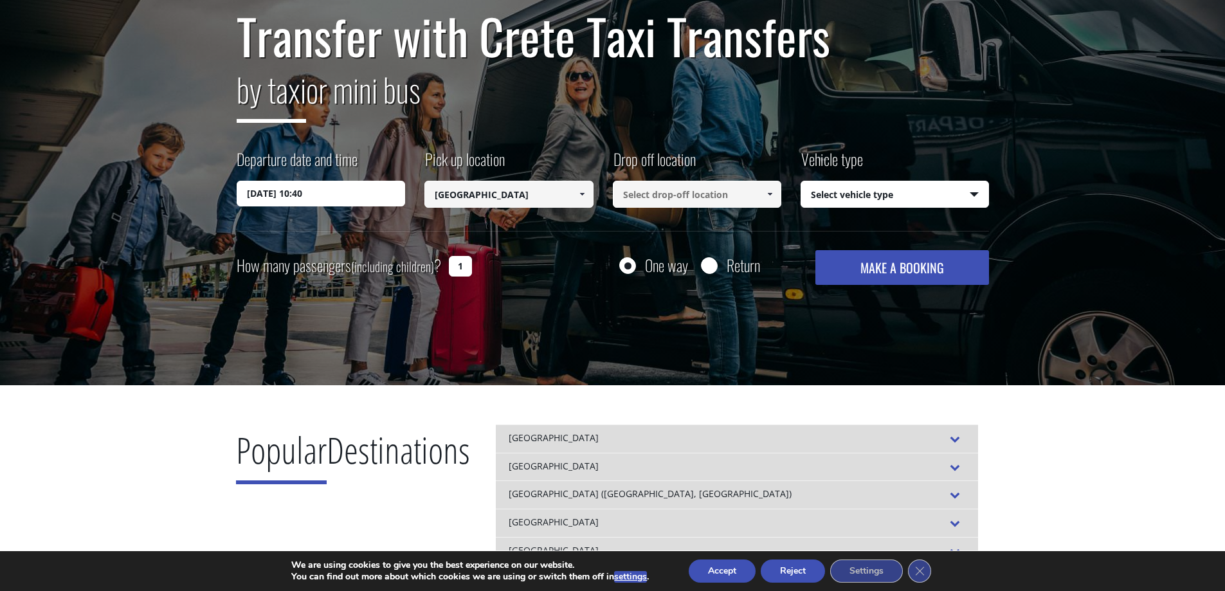
click at [718, 195] on input at bounding box center [697, 194] width 169 height 27
paste input "[GEOGRAPHIC_DATA]"
type input "Birais"
click at [815, 250] on button "MAKE A BOOKING" at bounding box center [901, 267] width 173 height 35
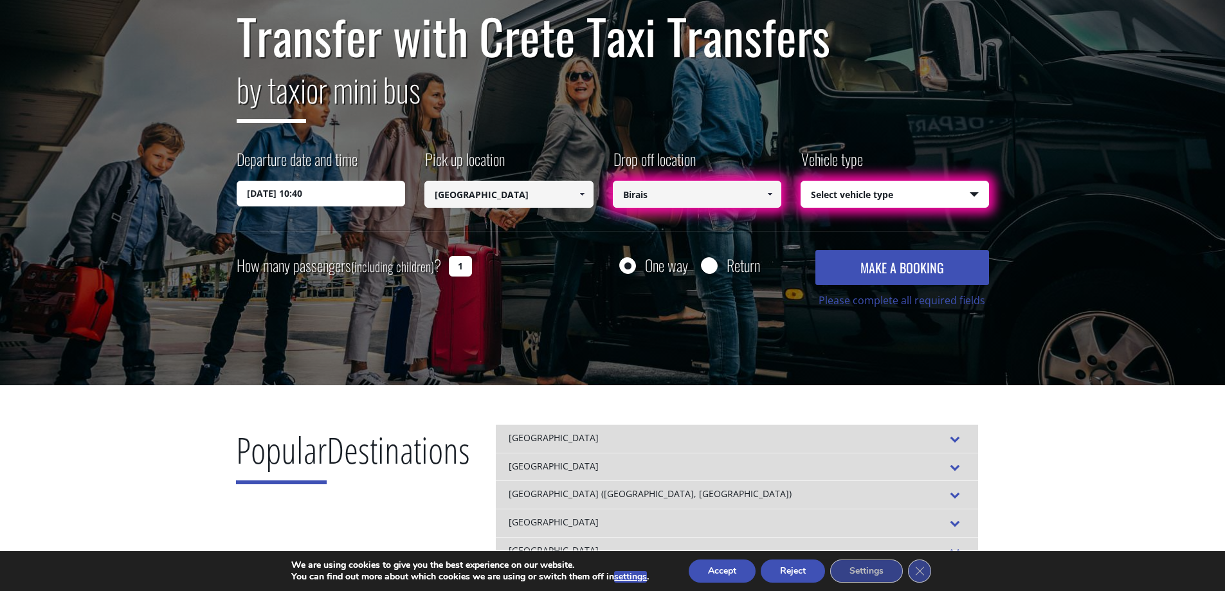
click at [880, 195] on select "Select vehicle type Taxi (4 passengers) Mercedes E Class Mini Van (7 passengers…" at bounding box center [894, 194] width 187 height 27
select select "540"
click at [801, 181] on select "Select vehicle type Taxi (4 passengers) Mercedes E Class Mini Van (7 passengers…" at bounding box center [894, 194] width 187 height 27
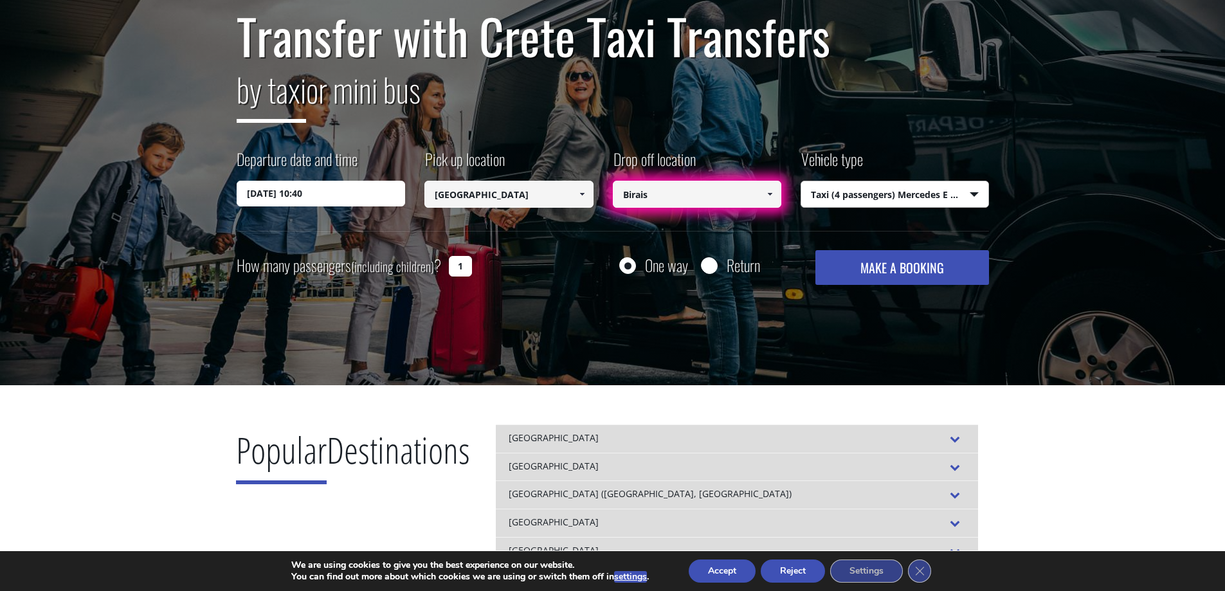
click at [728, 193] on input "Birais" at bounding box center [697, 194] width 169 height 27
click at [766, 192] on span at bounding box center [769, 194] width 10 height 10
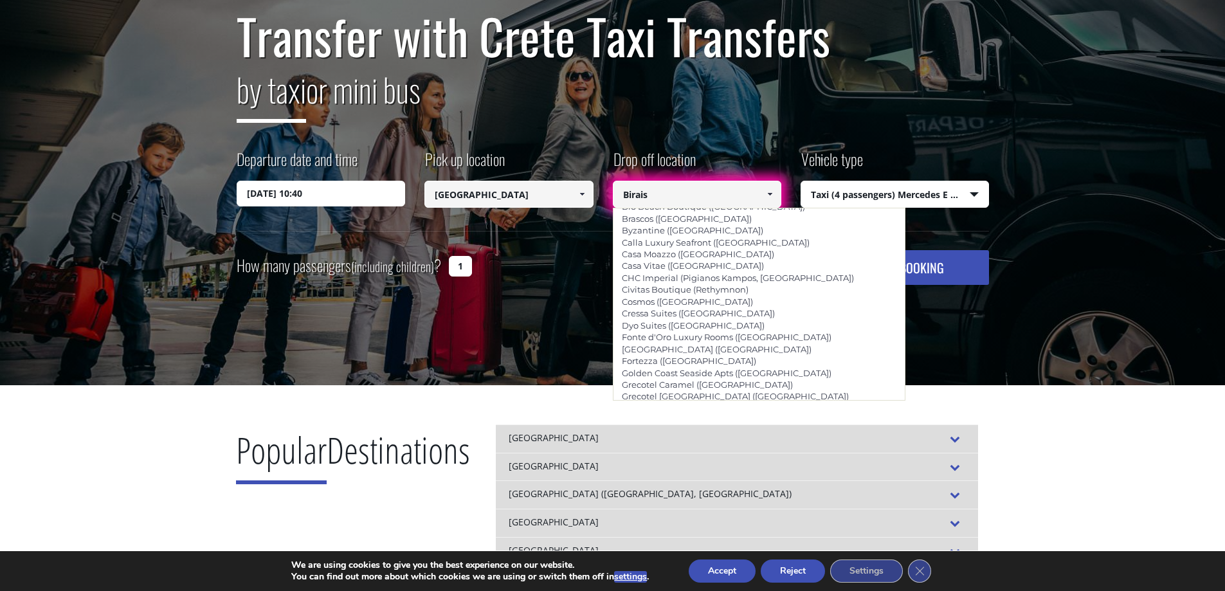
scroll to position [2384, 0]
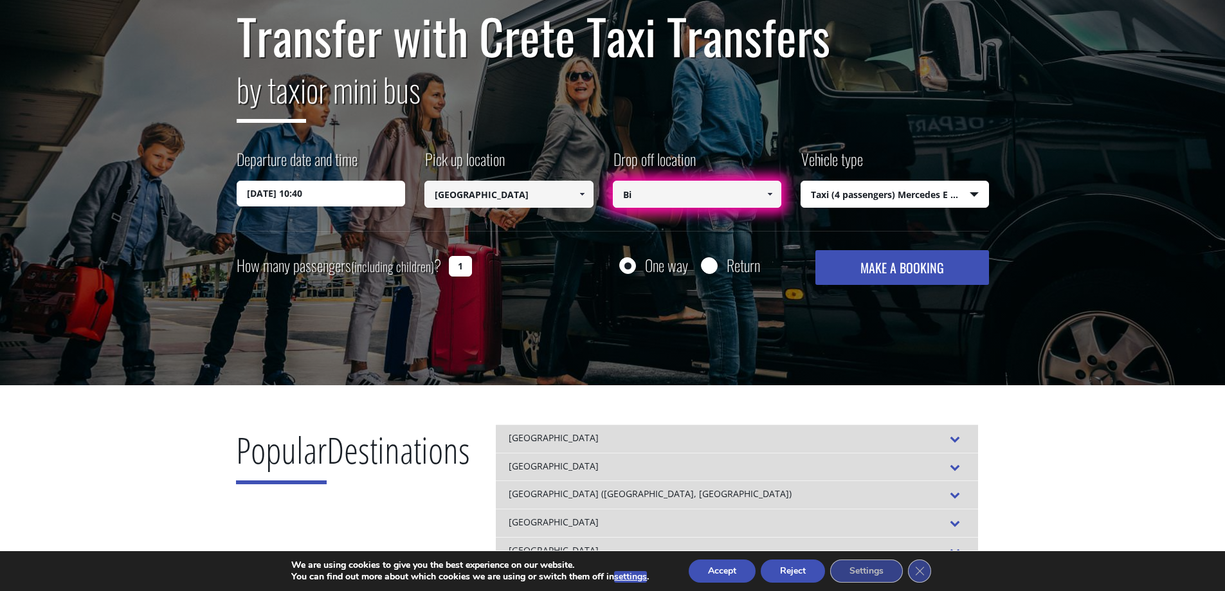
type input "B"
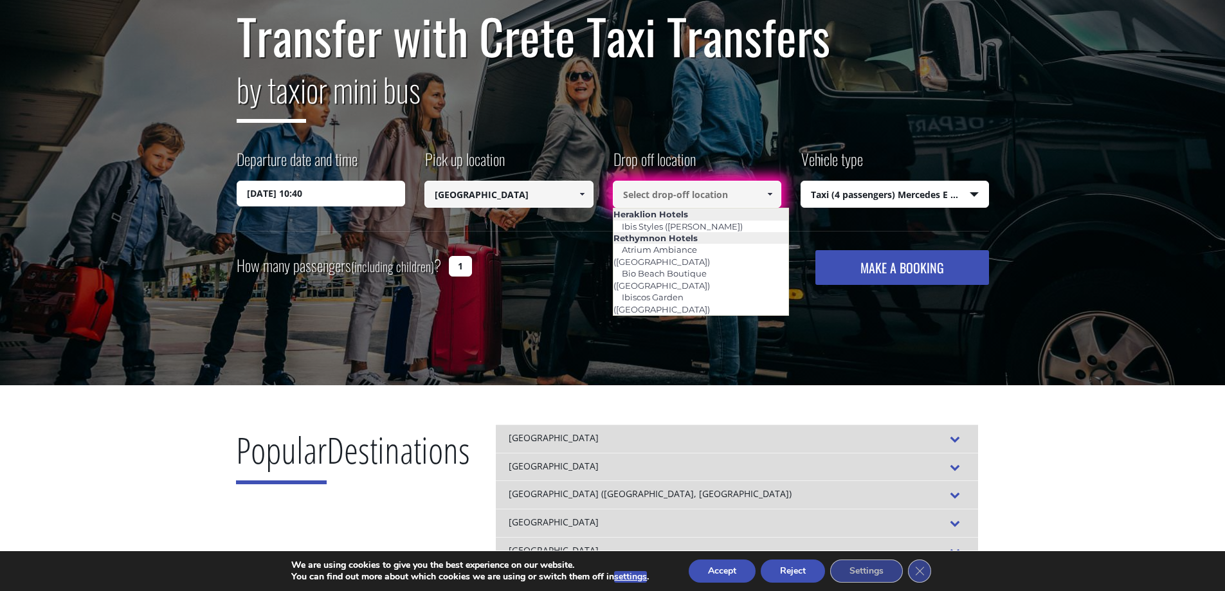
scroll to position [0, 0]
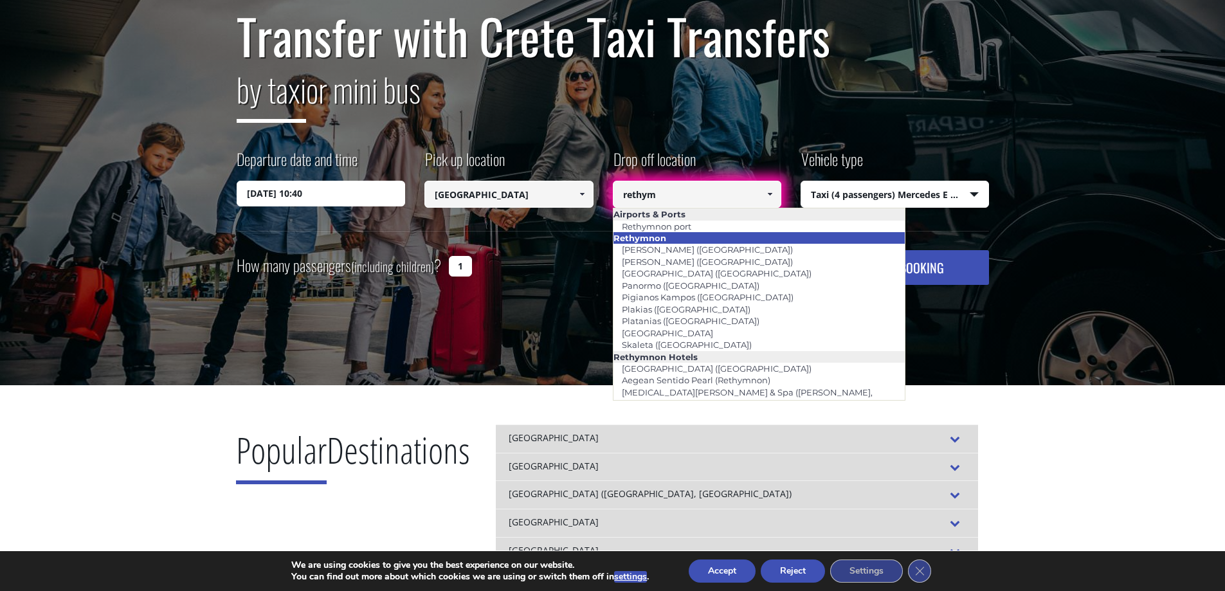
click at [685, 237] on li "Rethymnon" at bounding box center [759, 238] width 292 height 12
click at [672, 239] on li "Rethymnon" at bounding box center [759, 238] width 292 height 12
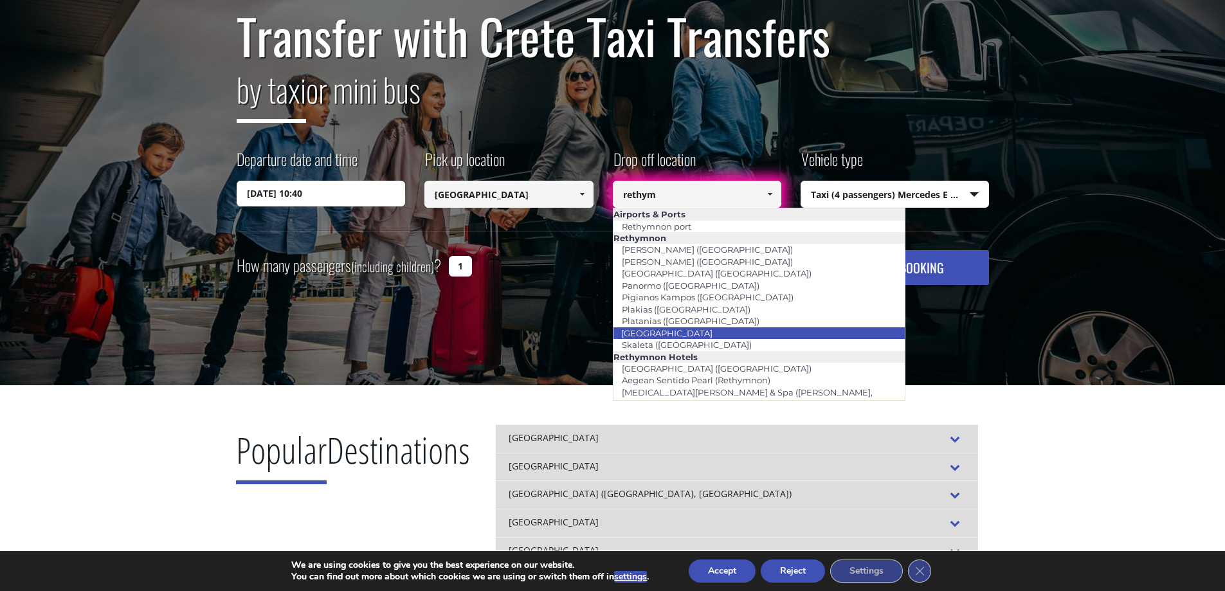
click at [699, 332] on li "[GEOGRAPHIC_DATA]" at bounding box center [759, 333] width 292 height 12
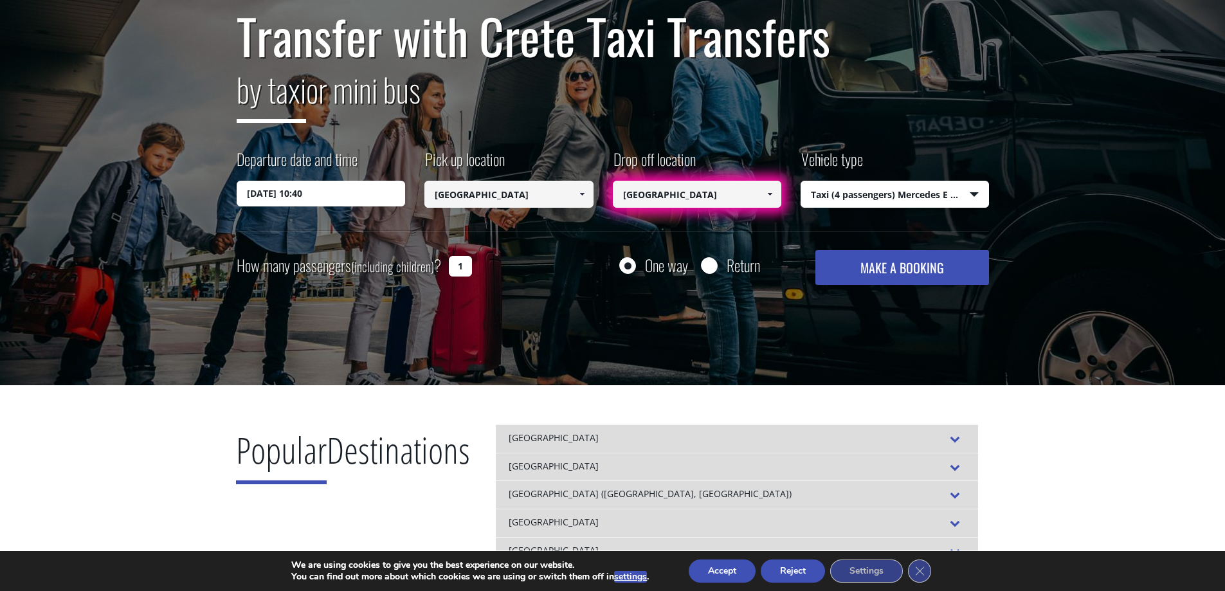
drag, startPoint x: 705, startPoint y: 193, endPoint x: 565, endPoint y: 183, distance: 140.6
click at [565, 183] on div "Departure date and time [DATE] 10:40 Pick up location Select pickup location Se…" at bounding box center [613, 189] width 752 height 83
type input "[GEOGRAPHIC_DATA]"
click at [882, 269] on button "MAKE A BOOKING" at bounding box center [901, 267] width 173 height 35
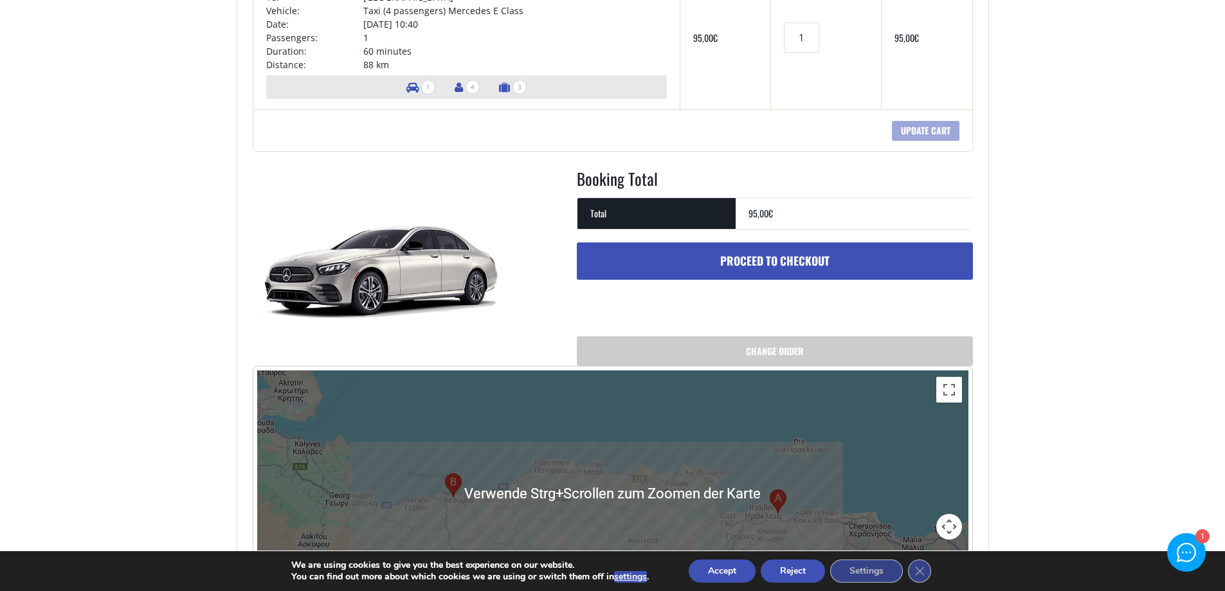
scroll to position [193, 0]
